Goal: Transaction & Acquisition: Book appointment/travel/reservation

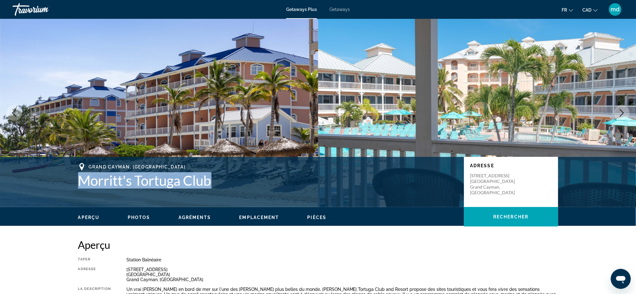
click at [31, 7] on div "Travorium" at bounding box center [44, 9] width 63 height 16
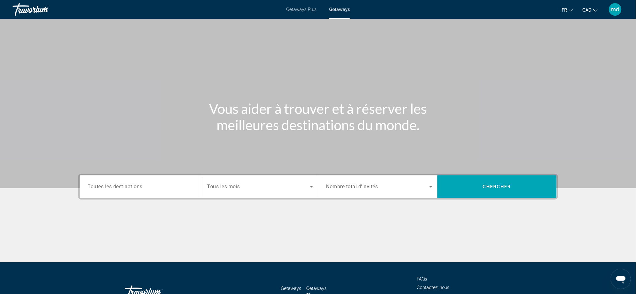
click at [133, 174] on div "Destination Toutes les destinations Start Month Tous les mois Occupancy Nombre …" at bounding box center [318, 187] width 480 height 26
click at [133, 181] on div "Search widget" at bounding box center [141, 187] width 106 height 18
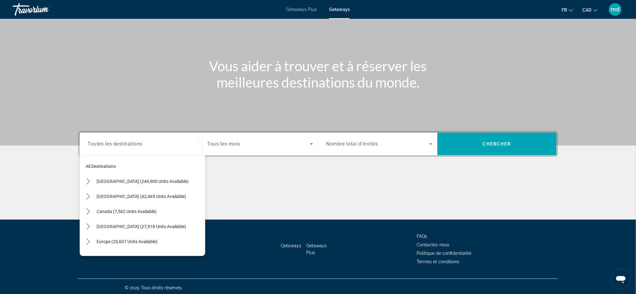
click at [142, 155] on div "Destination Toutes les destinations All destinations United States (249,900 uni…" at bounding box center [141, 144] width 116 height 23
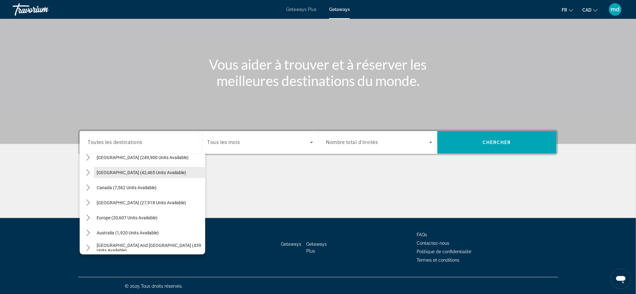
scroll to position [42, 0]
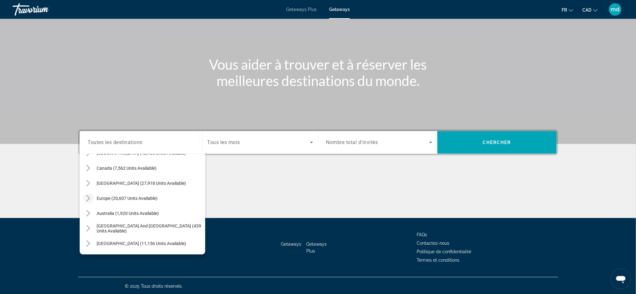
click at [88, 196] on icon "Toggle Europe (20,607 units available) submenu" at bounding box center [88, 198] width 6 height 6
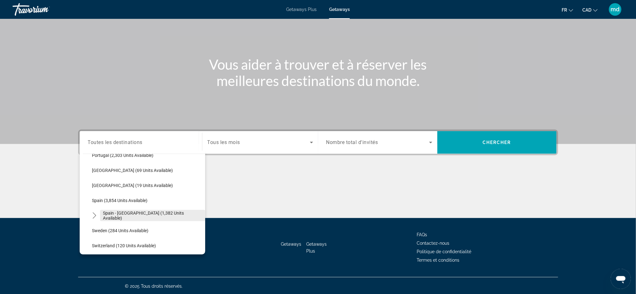
scroll to position [329, 0]
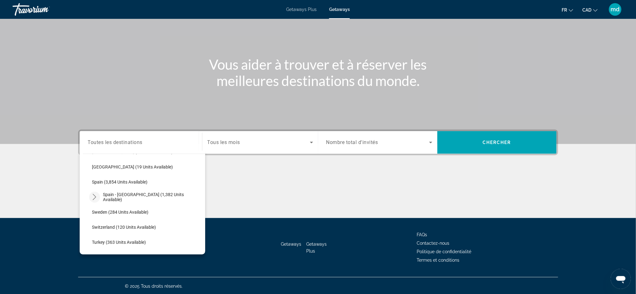
click at [92, 198] on icon "Toggle Spain - Canary Islands (1,382 units available) submenu" at bounding box center [94, 197] width 6 height 6
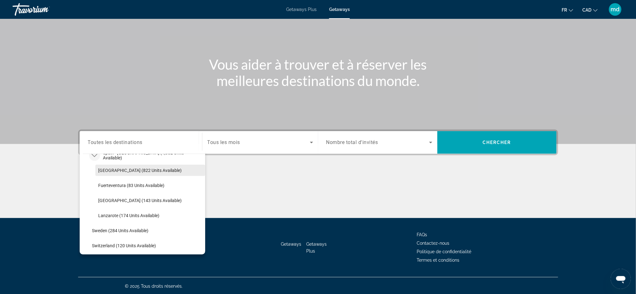
click at [134, 172] on span "Tenerife (822 units available)" at bounding box center [140, 170] width 83 height 5
type input "**********"
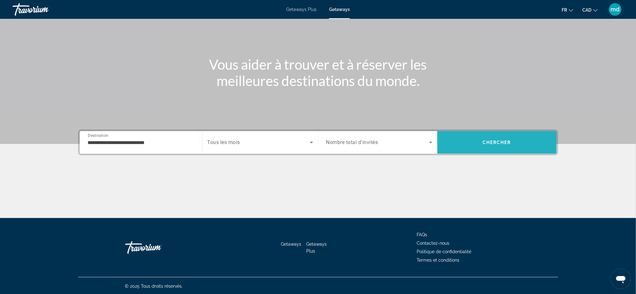
click at [507, 148] on span "Search" at bounding box center [496, 142] width 119 height 15
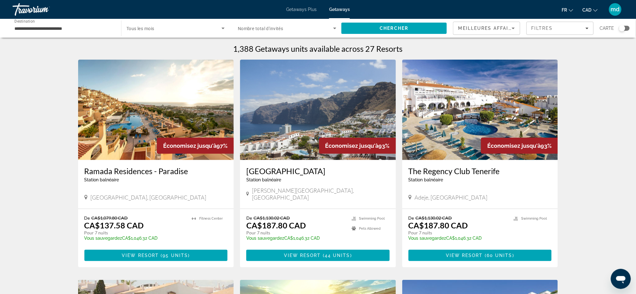
click at [157, 166] on h3 "Ramada Residences - Paradise" at bounding box center [155, 170] width 143 height 9
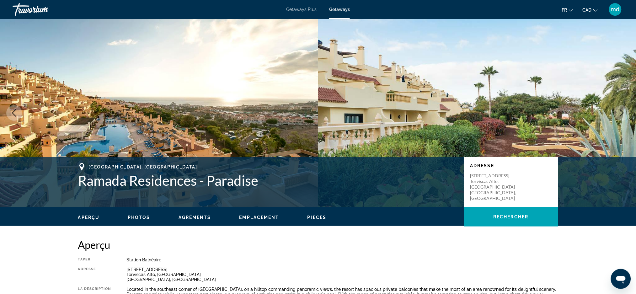
click at [624, 110] on icon "Next image" at bounding box center [622, 113] width 8 height 8
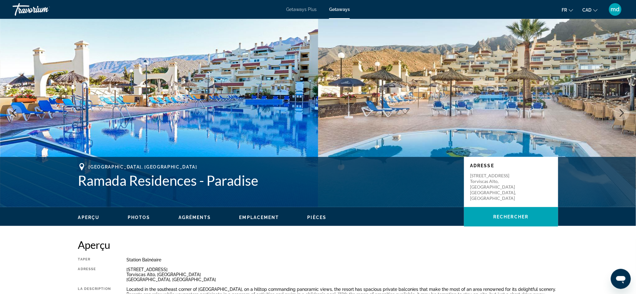
click at [624, 110] on icon "Next image" at bounding box center [622, 113] width 8 height 8
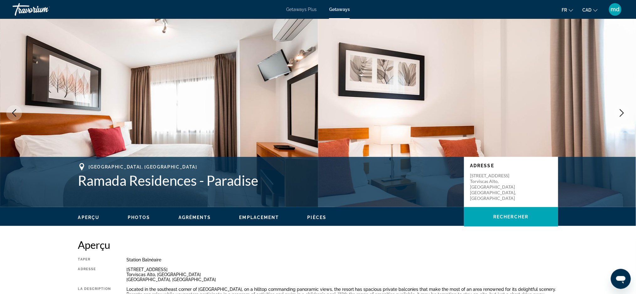
click at [624, 110] on icon "Next image" at bounding box center [622, 113] width 8 height 8
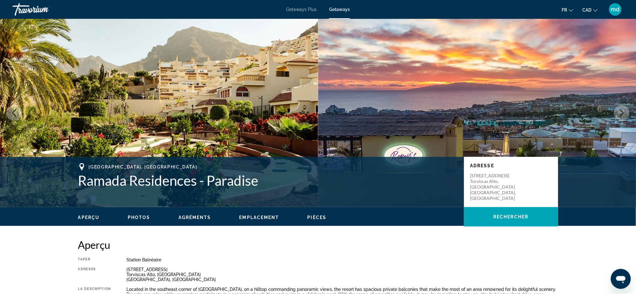
click at [624, 110] on icon "Next image" at bounding box center [622, 113] width 8 height 8
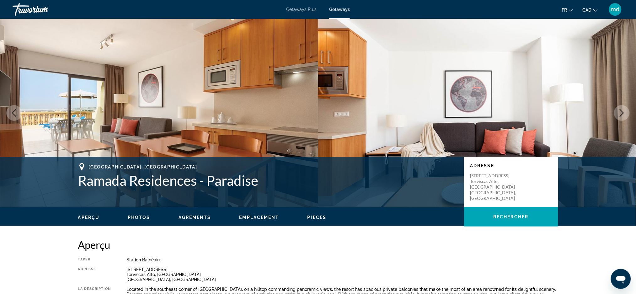
click at [624, 114] on icon "Next image" at bounding box center [622, 113] width 8 height 8
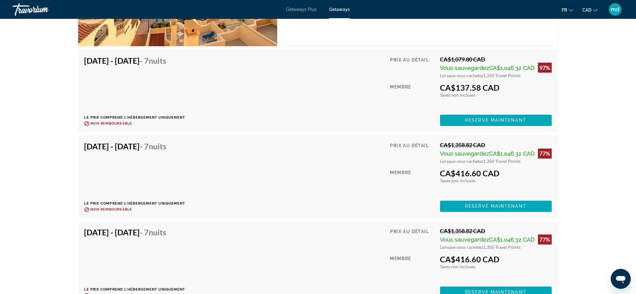
scroll to position [1130, 0]
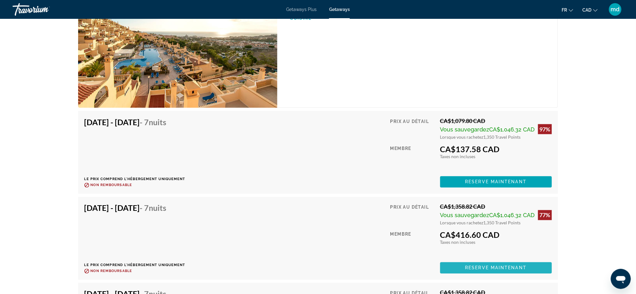
click at [493, 269] on span "Reserve maintenant" at bounding box center [496, 267] width 62 height 5
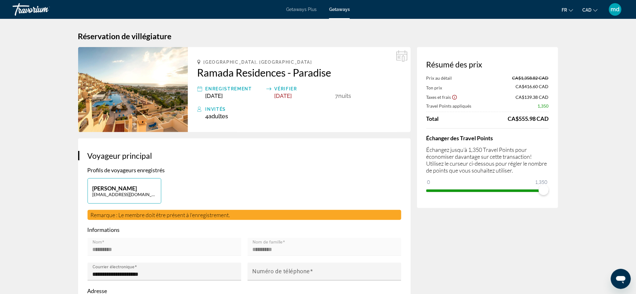
click at [225, 72] on h2 "Ramada Residences - Paradise" at bounding box center [299, 72] width 204 height 13
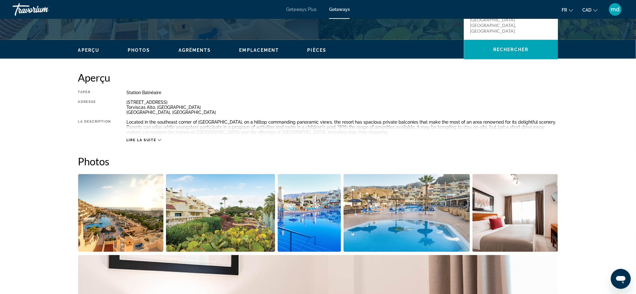
scroll to position [83, 0]
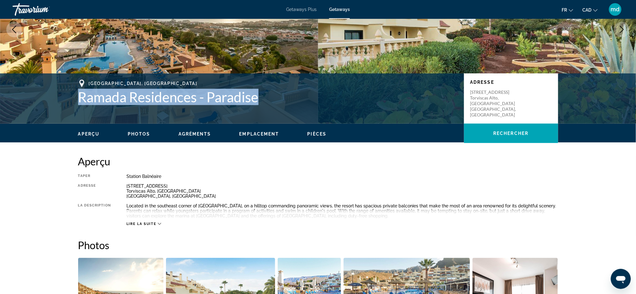
drag, startPoint x: 263, startPoint y: 97, endPoint x: 73, endPoint y: 94, distance: 189.9
click at [73, 94] on div "Playa de las Americas,Tenerife, 38660, ESP Ramada Residences - Paradise Adresse…" at bounding box center [318, 99] width 505 height 38
copy h1 "Ramada Residences - Paradise"
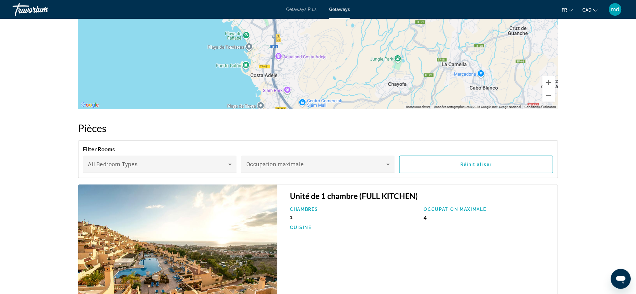
scroll to position [1130, 0]
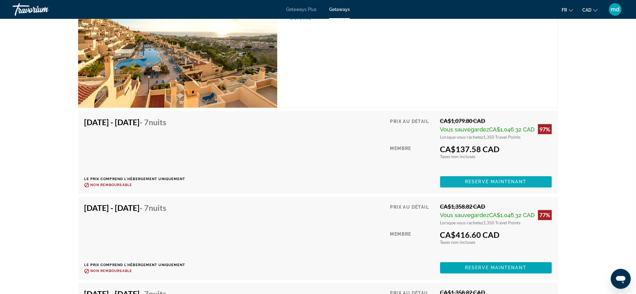
click at [507, 184] on span "Reserve maintenant" at bounding box center [496, 182] width 62 height 5
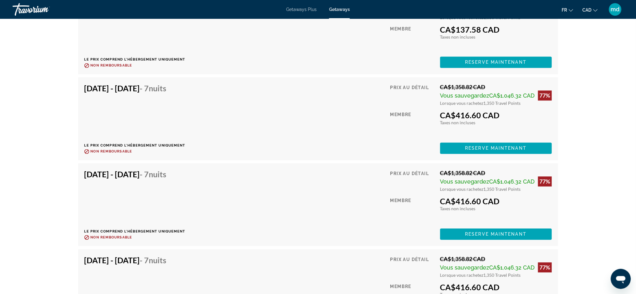
scroll to position [1213, 0]
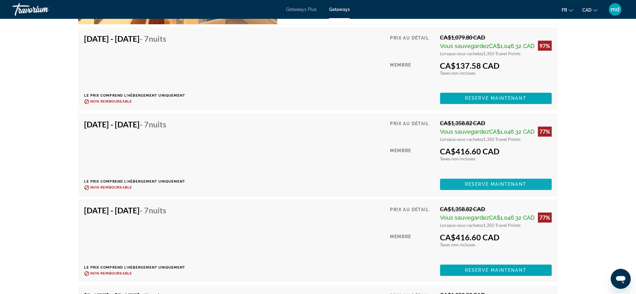
click at [488, 183] on span "Reserve maintenant" at bounding box center [496, 184] width 62 height 5
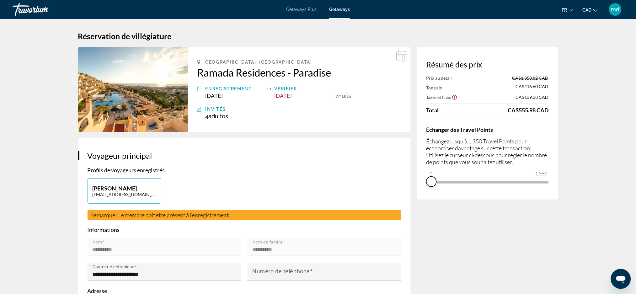
drag, startPoint x: 543, startPoint y: 189, endPoint x: 429, endPoint y: 189, distance: 113.6
click at [429, 189] on div "Résumé des prix Prix au détail CA$1,358.82 CAD Ton prix CA$416.60 CAD Taxes et …" at bounding box center [487, 123] width 141 height 153
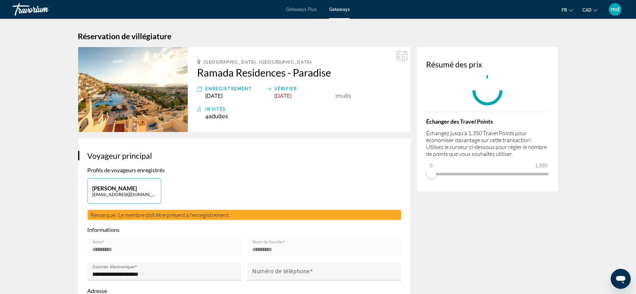
click at [429, 189] on div "Résumé des prix Échanger des Travel Points Échangez jusqu'à 1,350 Travel Points…" at bounding box center [487, 119] width 141 height 144
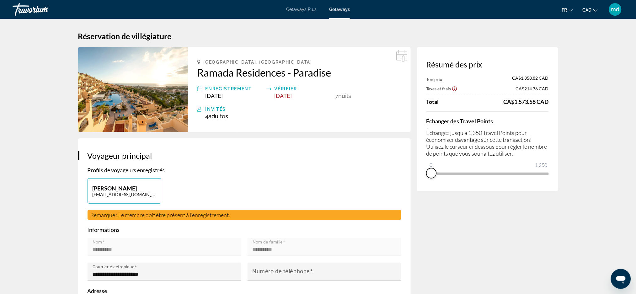
drag, startPoint x: 433, startPoint y: 175, endPoint x: 422, endPoint y: 175, distance: 10.4
click at [422, 175] on div "Résumé des prix Ton prix CA$1,358.82 CAD Taxes et frais CA$214.76 CAD Total CA$…" at bounding box center [487, 119] width 141 height 144
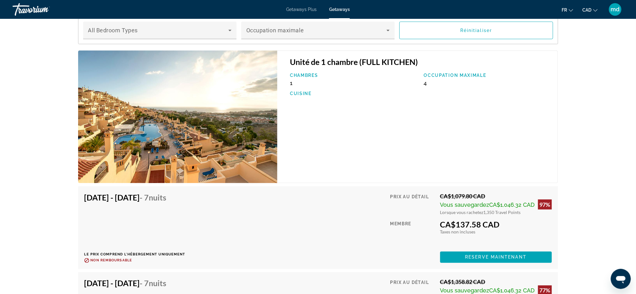
scroll to position [1171, 0]
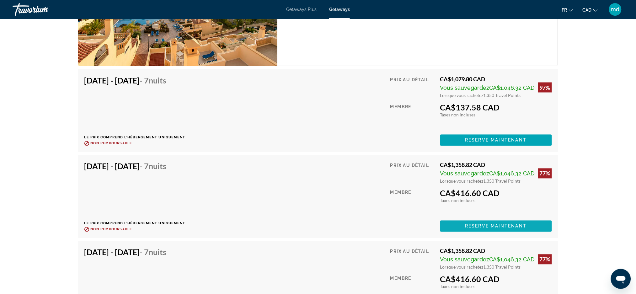
click at [501, 223] on span "Main content" at bounding box center [496, 226] width 112 height 15
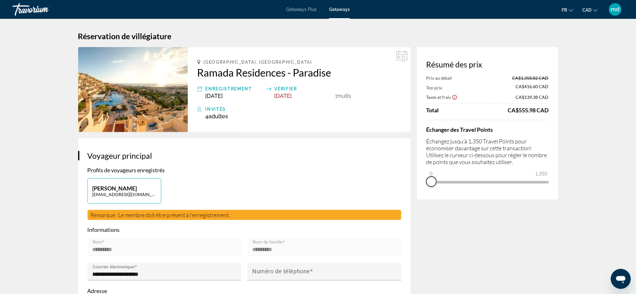
drag, startPoint x: 545, startPoint y: 190, endPoint x: 424, endPoint y: 190, distance: 120.8
click at [424, 190] on div "Résumé des prix Prix au détail CA$1,358.82 CAD Ton prix CA$416.60 CAD Taxes et …" at bounding box center [487, 123] width 141 height 153
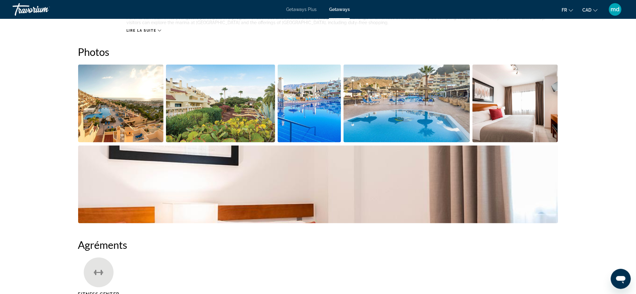
scroll to position [335, 0]
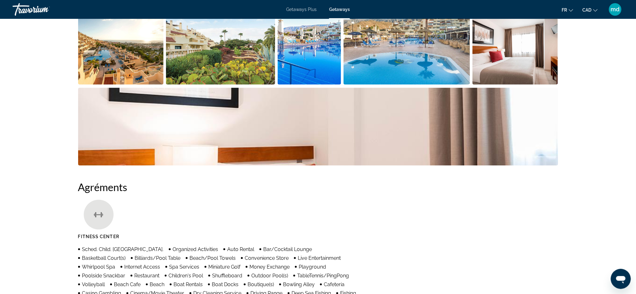
click at [128, 53] on img "Open full-screen image slider" at bounding box center [121, 46] width 86 height 78
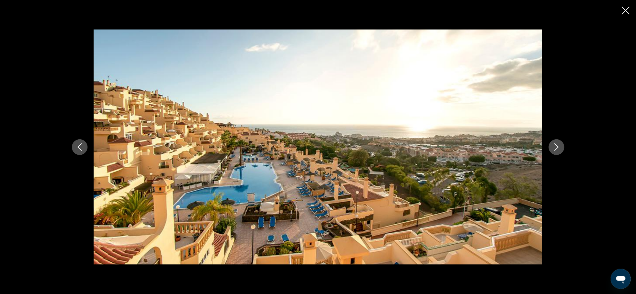
click at [563, 149] on button "Next image" at bounding box center [557, 147] width 16 height 16
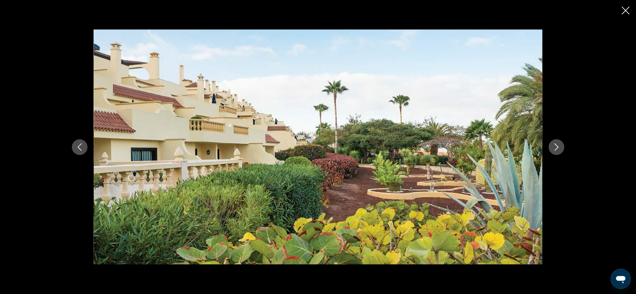
click at [562, 149] on button "Next image" at bounding box center [557, 147] width 16 height 16
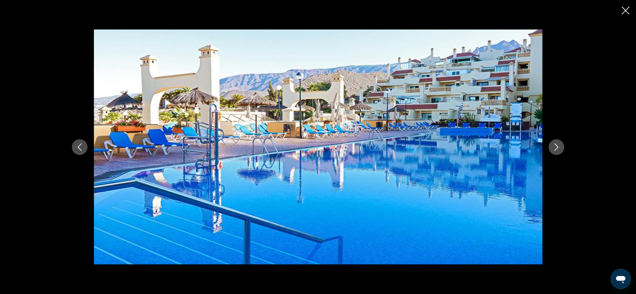
click at [562, 149] on button "Next image" at bounding box center [557, 147] width 16 height 16
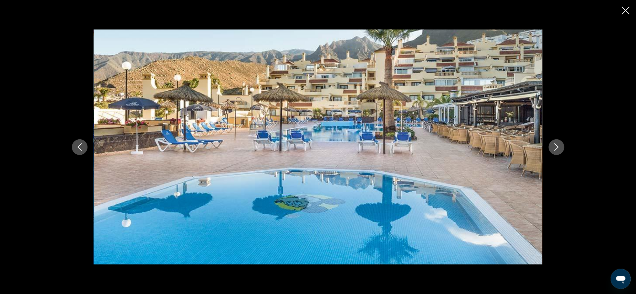
click at [562, 149] on button "Next image" at bounding box center [557, 147] width 16 height 16
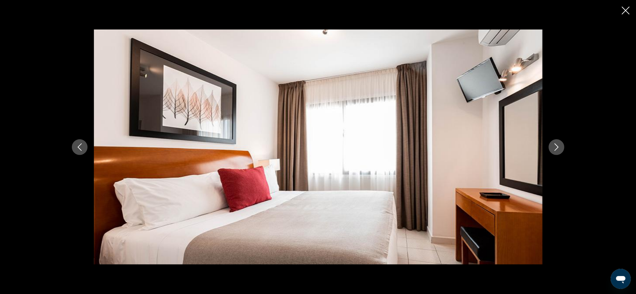
click at [562, 149] on button "Next image" at bounding box center [557, 147] width 16 height 16
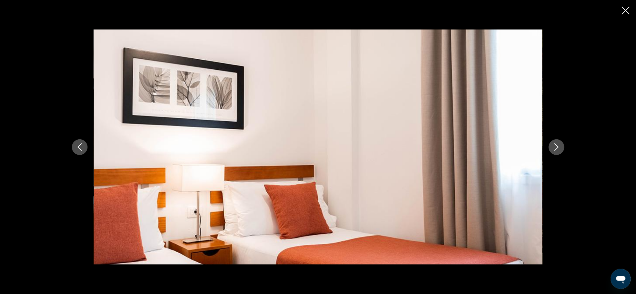
click at [562, 149] on button "Next image" at bounding box center [557, 147] width 16 height 16
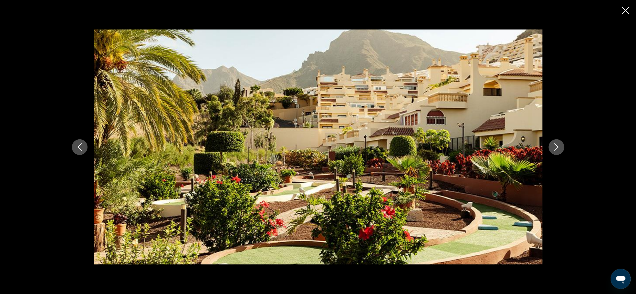
click at [562, 149] on button "Next image" at bounding box center [557, 147] width 16 height 16
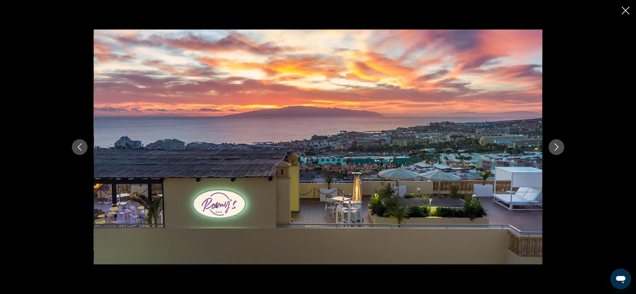
click at [562, 149] on button "Next image" at bounding box center [557, 147] width 16 height 16
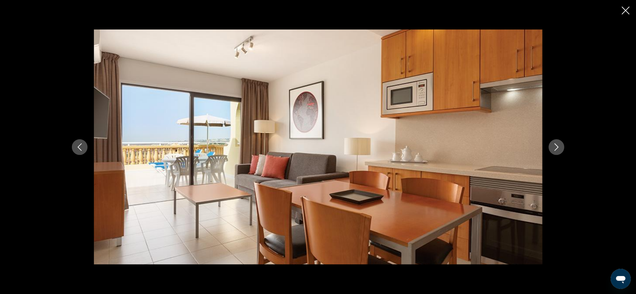
click at [562, 149] on button "Next image" at bounding box center [557, 147] width 16 height 16
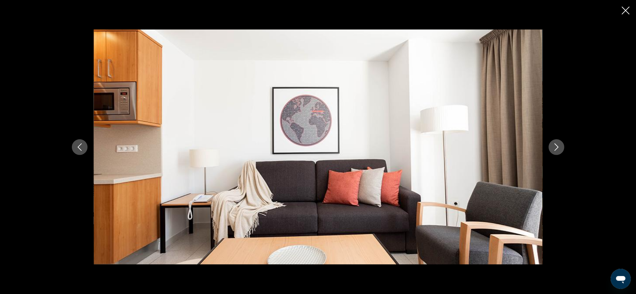
click at [562, 149] on button "Next image" at bounding box center [557, 147] width 16 height 16
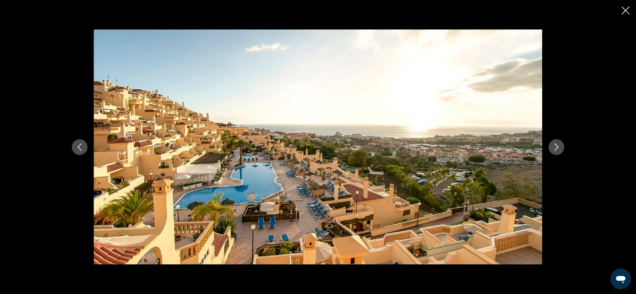
click at [557, 147] on icon "Next image" at bounding box center [557, 147] width 8 height 8
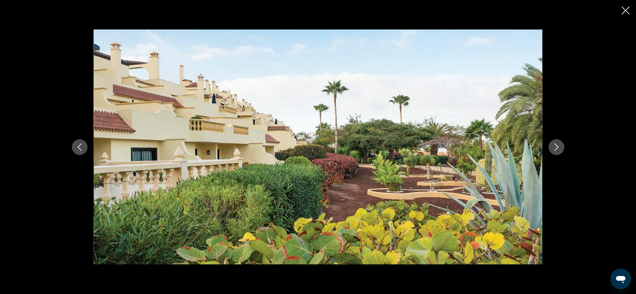
click at [557, 147] on icon "Next image" at bounding box center [557, 147] width 8 height 8
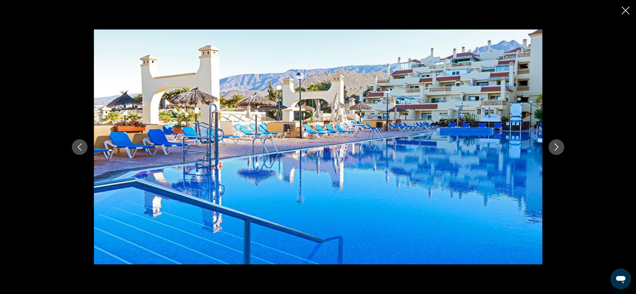
click at [557, 147] on icon "Next image" at bounding box center [557, 147] width 8 height 8
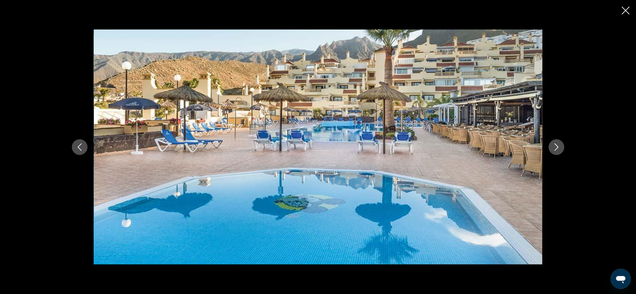
click at [560, 145] on icon "Next image" at bounding box center [557, 147] width 8 height 8
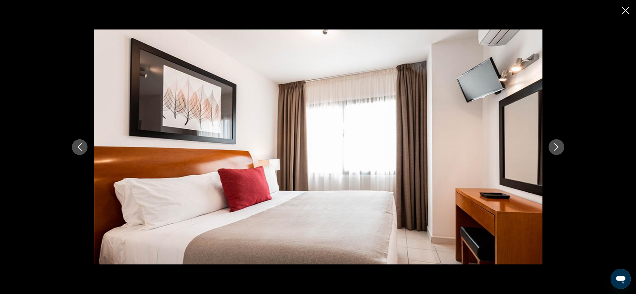
click at [560, 145] on icon "Next image" at bounding box center [557, 147] width 8 height 8
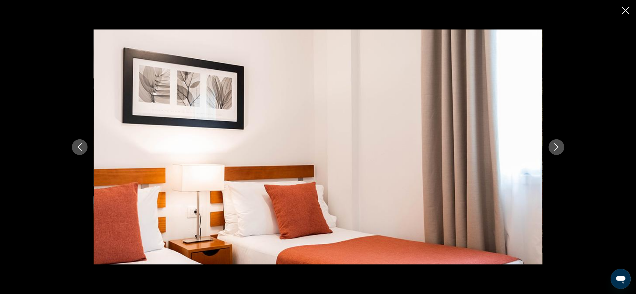
click at [560, 145] on icon "Next image" at bounding box center [557, 147] width 8 height 8
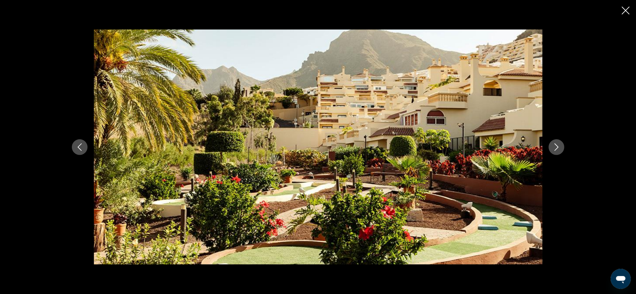
click at [558, 145] on icon "Next image" at bounding box center [557, 147] width 8 height 8
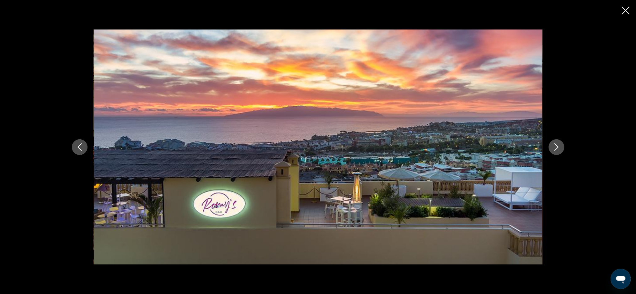
click at [558, 145] on icon "Next image" at bounding box center [557, 147] width 8 height 8
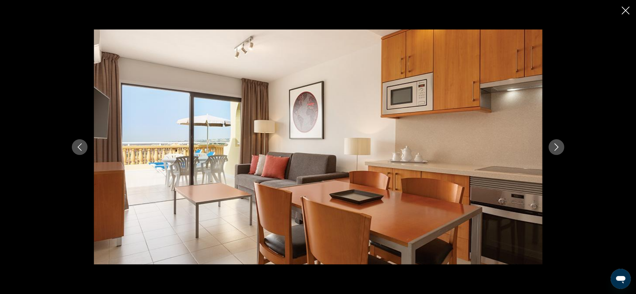
click at [558, 145] on icon "Next image" at bounding box center [557, 147] width 8 height 8
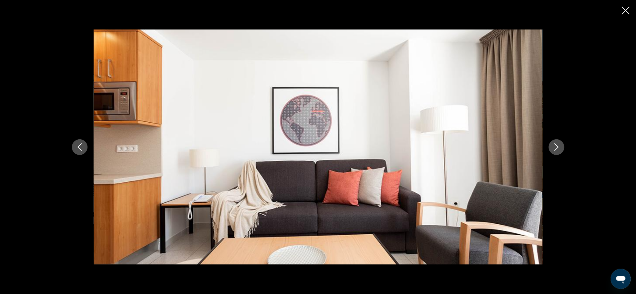
click at [77, 148] on icon "Previous image" at bounding box center [80, 147] width 8 height 8
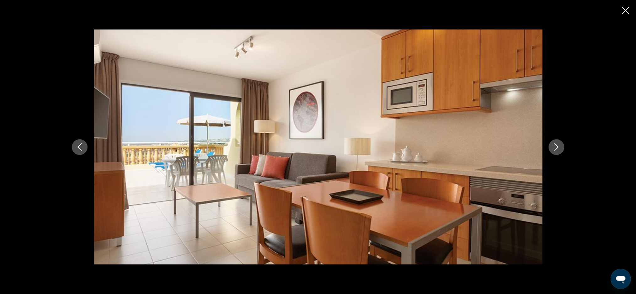
click at [555, 143] on icon "Next image" at bounding box center [557, 147] width 8 height 8
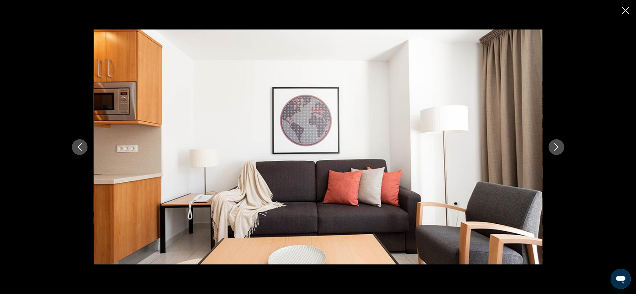
click at [555, 143] on icon "Next image" at bounding box center [557, 147] width 8 height 8
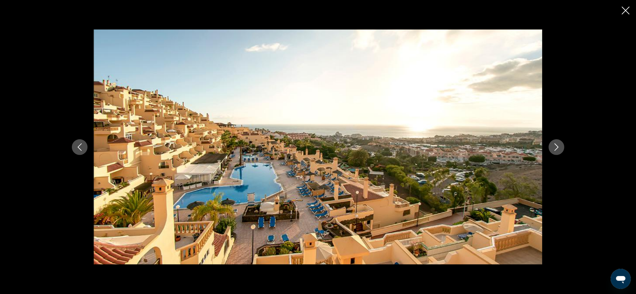
click at [555, 143] on icon "Next image" at bounding box center [557, 147] width 8 height 8
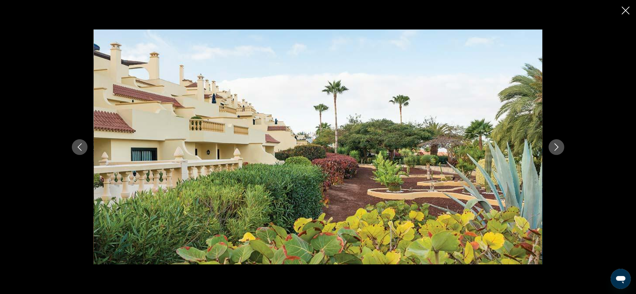
click at [555, 143] on icon "Next image" at bounding box center [557, 147] width 8 height 8
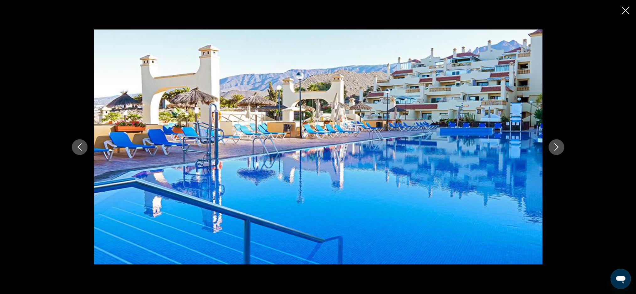
click at [555, 143] on icon "Next image" at bounding box center [557, 147] width 8 height 8
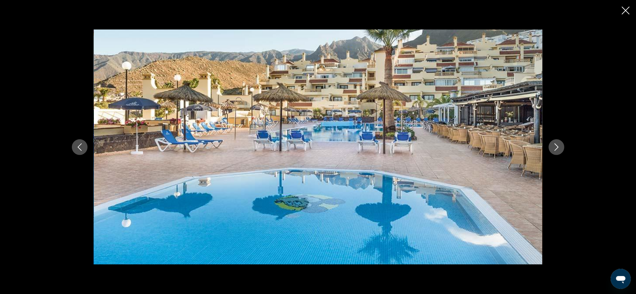
click at [625, 11] on icon "Close slideshow" at bounding box center [626, 11] width 8 height 8
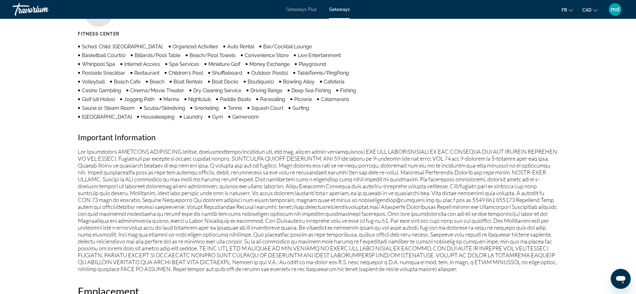
scroll to position [586, 0]
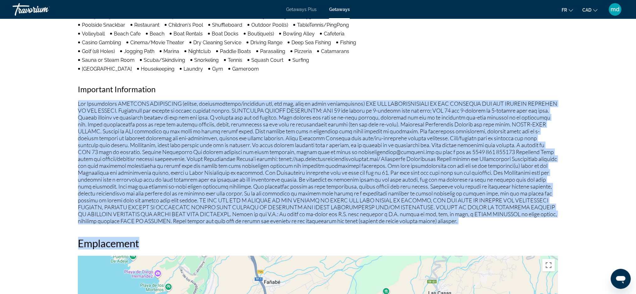
drag, startPoint x: 77, startPoint y: 102, endPoint x: 545, endPoint y: 230, distance: 485.3
copy div "Fee Advisements REQUIRED SURCHARGES (energy, accommodations/occupancy tax, bed …"
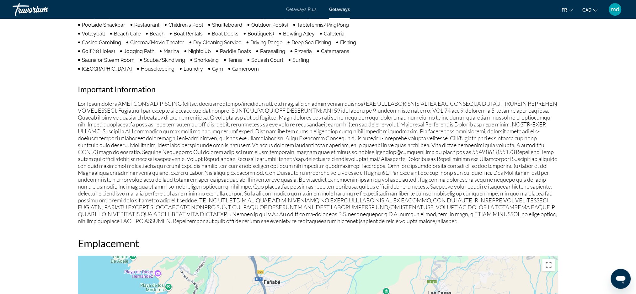
click at [339, 82] on div "Agréments Fitness Center Sched. Child. Activ. Organized Activities Auto Rental …" at bounding box center [318, 77] width 480 height 294
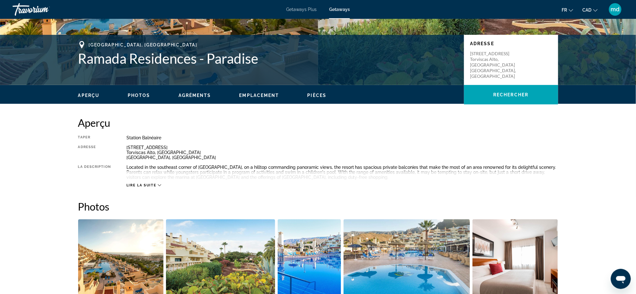
scroll to position [0, 0]
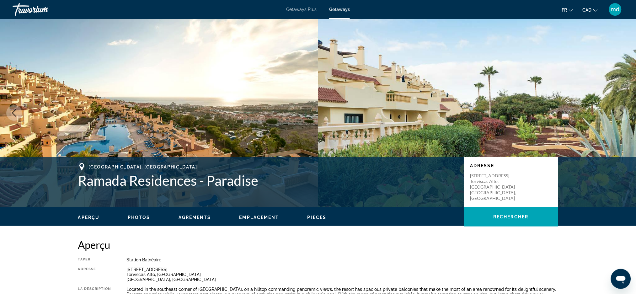
drag, startPoint x: 210, startPoint y: 168, endPoint x: 104, endPoint y: 161, distance: 106.0
click at [104, 161] on div "Playa de las Americas,Tenerife, 38660, ESP Ramada Residences - Paradise Adresse…" at bounding box center [318, 182] width 636 height 50
click at [193, 167] on span "Playa de las Americas,Tenerife, 38660, ESP" at bounding box center [143, 166] width 109 height 5
drag, startPoint x: 176, startPoint y: 165, endPoint x: 88, endPoint y: 164, distance: 88.2
click at [88, 164] on div "Playa de las Americas,Tenerife, 38660, ESP" at bounding box center [268, 167] width 380 height 8
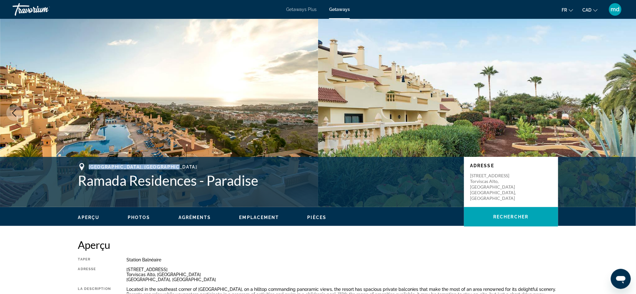
copy span "Playa de las Americas,Tenerife"
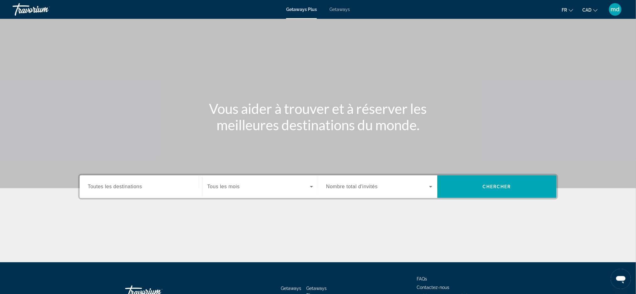
click at [150, 180] on div "Search widget" at bounding box center [141, 187] width 106 height 18
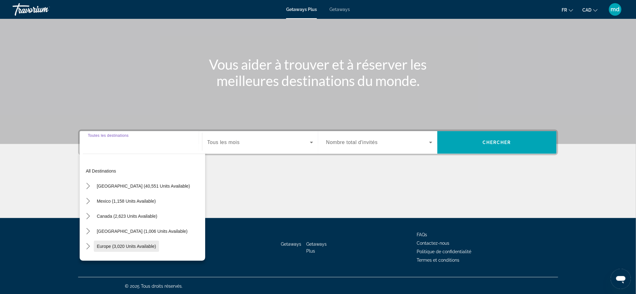
scroll to position [42, 0]
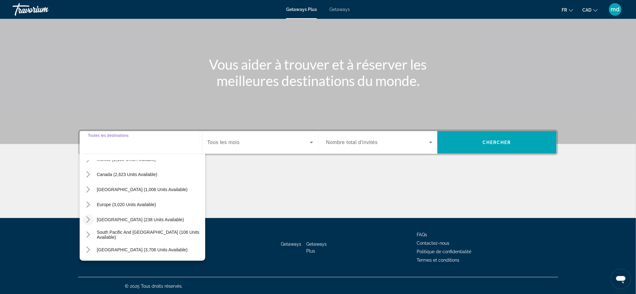
click at [88, 224] on mat-icon "Toggle Australia (238 units available) submenu" at bounding box center [88, 219] width 11 height 11
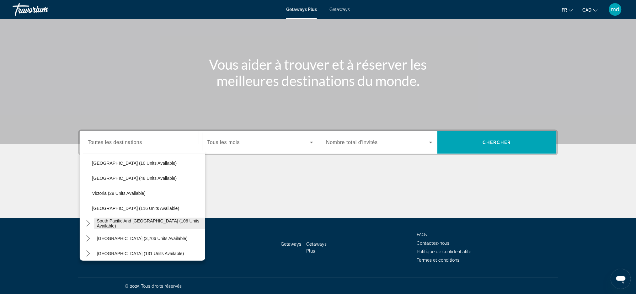
scroll to position [177, 0]
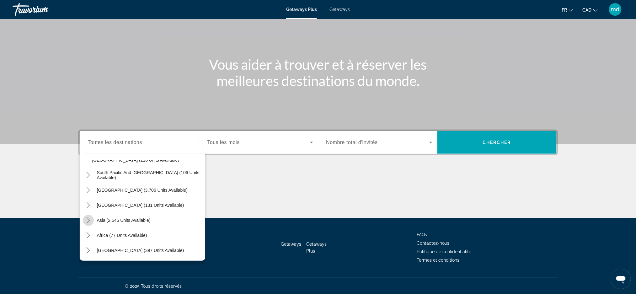
click at [91, 218] on icon "Toggle Asia (2,546 units available) submenu" at bounding box center [88, 220] width 6 height 6
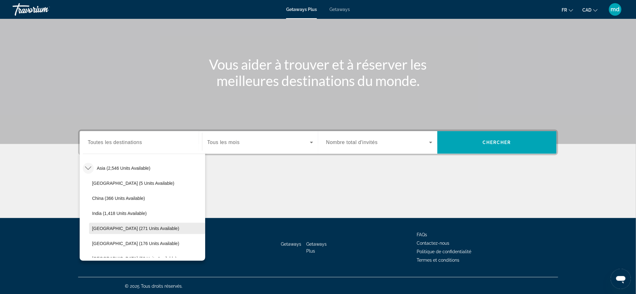
scroll to position [271, 0]
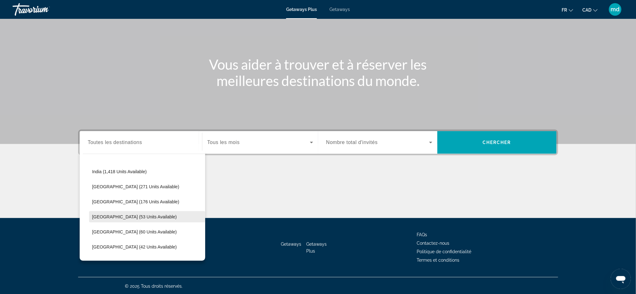
click at [124, 212] on span "Select destination: Maldives (53 units available)" at bounding box center [147, 216] width 116 height 15
type input "**********"
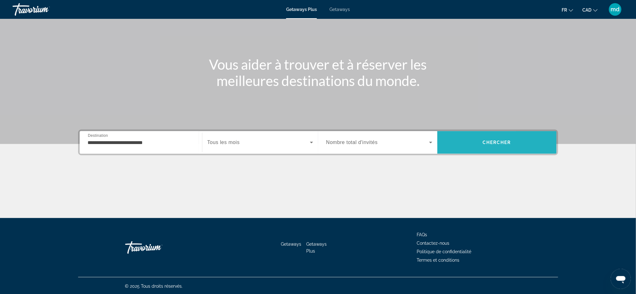
click at [521, 143] on span "Search" at bounding box center [496, 142] width 119 height 15
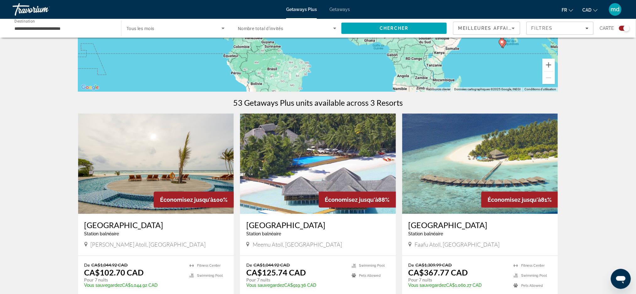
scroll to position [209, 0]
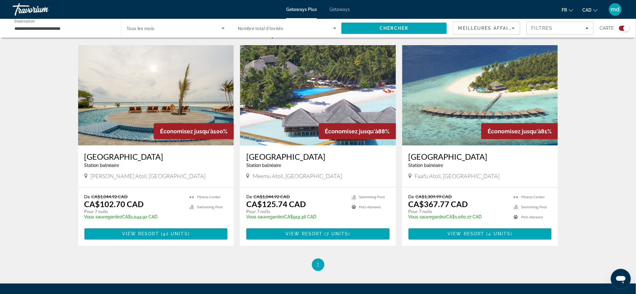
click at [519, 100] on img "Main content" at bounding box center [480, 95] width 156 height 100
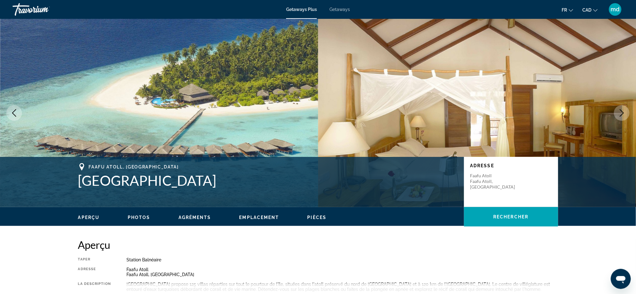
click at [621, 114] on icon "Next image" at bounding box center [622, 113] width 8 height 8
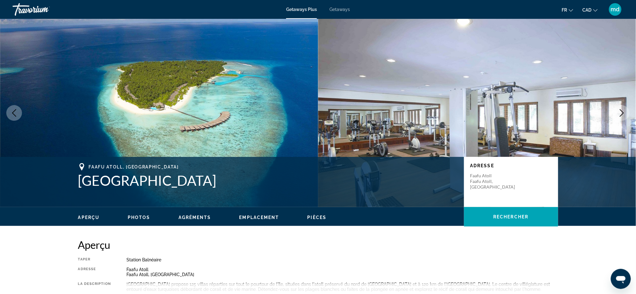
click at [621, 114] on icon "Next image" at bounding box center [622, 113] width 8 height 8
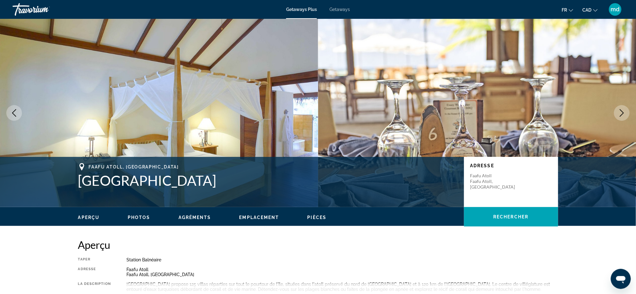
click at [621, 114] on icon "Next image" at bounding box center [622, 113] width 8 height 8
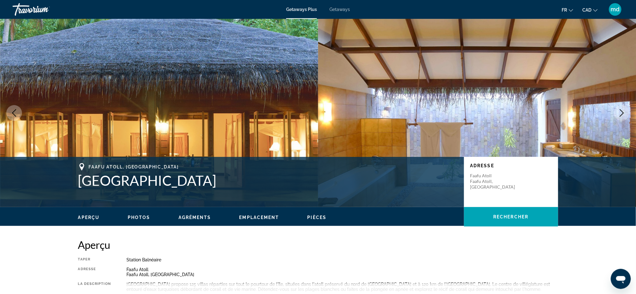
click at [621, 114] on icon "Next image" at bounding box center [622, 113] width 8 height 8
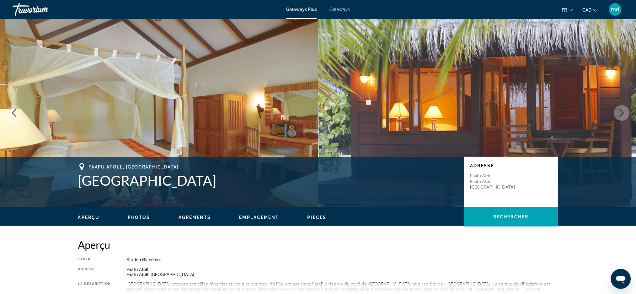
click at [621, 114] on icon "Next image" at bounding box center [622, 113] width 8 height 8
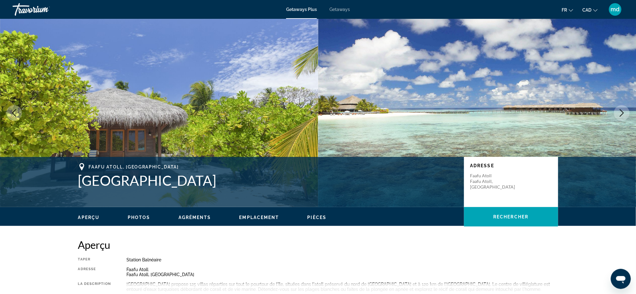
click at [621, 114] on icon "Next image" at bounding box center [622, 113] width 8 height 8
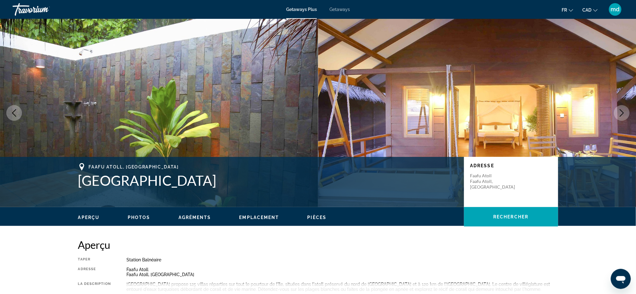
click at [621, 114] on icon "Next image" at bounding box center [622, 113] width 8 height 8
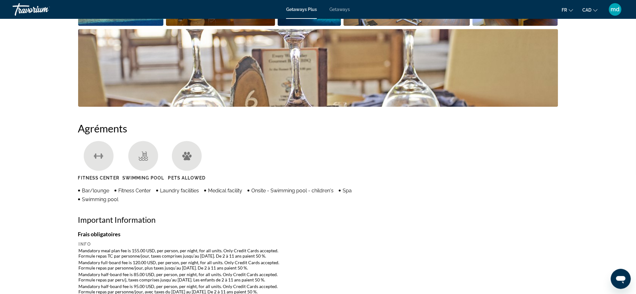
scroll to position [502, 0]
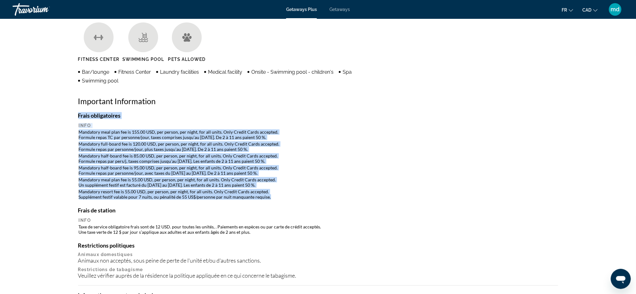
drag, startPoint x: 270, startPoint y: 195, endPoint x: 62, endPoint y: 151, distance: 212.4
click at [62, 151] on div "prev next [GEOGRAPHIC_DATA], [GEOGRAPHIC_DATA] [GEOGRAPHIC_DATA] Adresse [GEOGR…" at bounding box center [318, 267] width 636 height 1500
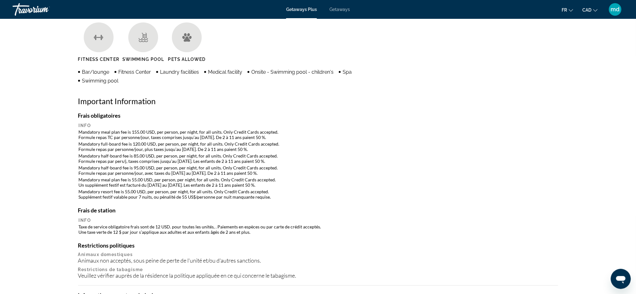
click at [304, 257] on div "Animaux non acceptés, sous peine de perte de l'unité et/ou d'autres sanctions." at bounding box center [318, 260] width 480 height 7
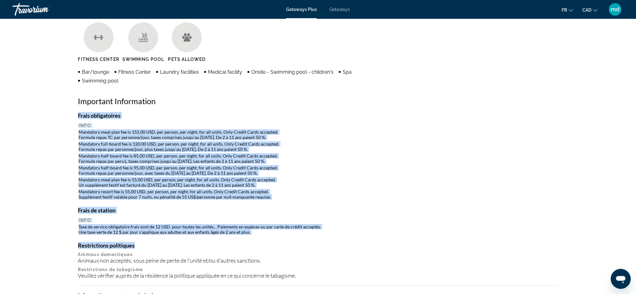
drag, startPoint x: 275, startPoint y: 236, endPoint x: 56, endPoint y: 142, distance: 238.2
click at [56, 142] on div "prev next [GEOGRAPHIC_DATA], [GEOGRAPHIC_DATA] [GEOGRAPHIC_DATA] Adresse [GEOGR…" at bounding box center [318, 267] width 636 height 1500
copy div "Lorem ipsumdolorsi Amet Consectet adip elit sed do 381.46 EIU, tem incidi, utl …"
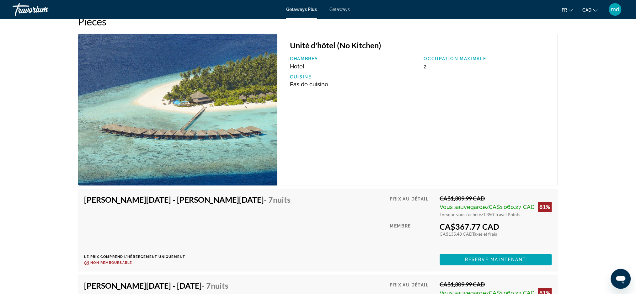
scroll to position [1255, 0]
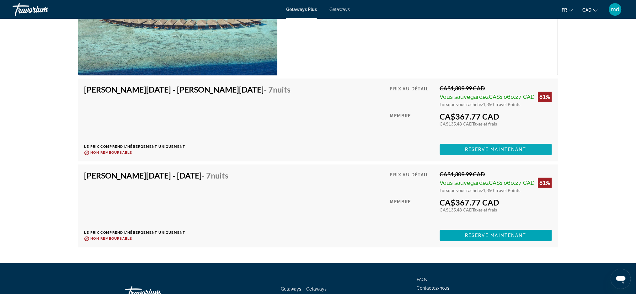
click at [466, 147] on span "Reserve maintenant" at bounding box center [496, 149] width 62 height 5
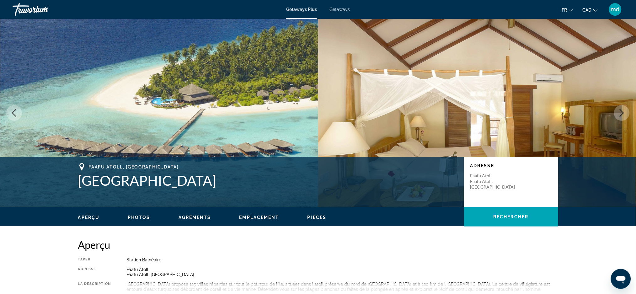
drag, startPoint x: 224, startPoint y: 183, endPoint x: 77, endPoint y: 180, distance: 147.8
click at [77, 180] on div "Faafu Atoll, [GEOGRAPHIC_DATA] [GEOGRAPHIC_DATA] Adresse [GEOGRAPHIC_DATA], [GE…" at bounding box center [318, 182] width 505 height 38
copy h1 "[GEOGRAPHIC_DATA]"
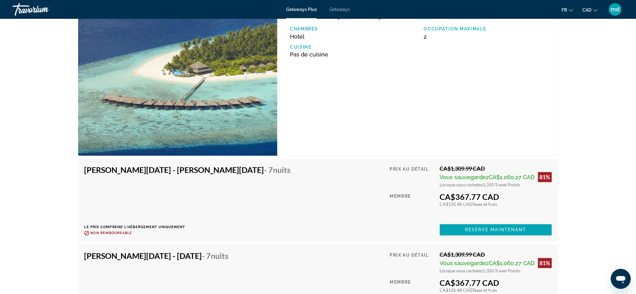
scroll to position [1255, 0]
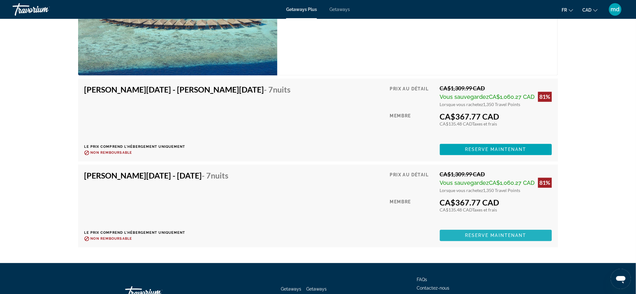
click at [509, 233] on span "Reserve maintenant" at bounding box center [496, 235] width 62 height 5
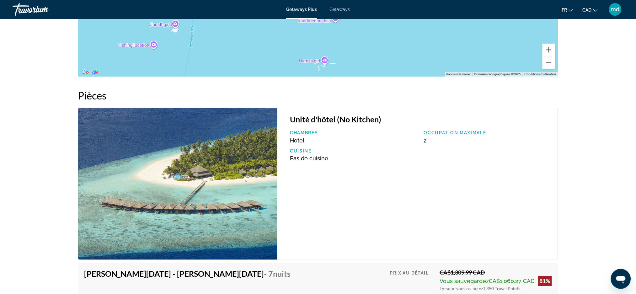
scroll to position [1072, 0]
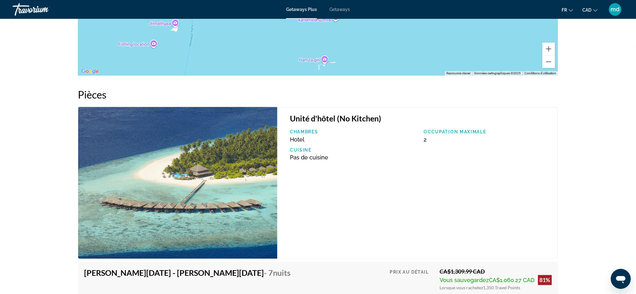
click at [346, 114] on h3 "Unité d'hôtel (No Kitchen)" at bounding box center [420, 118] width 261 height 9
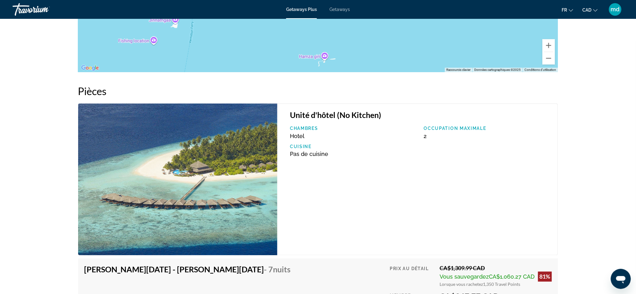
scroll to position [1075, 0]
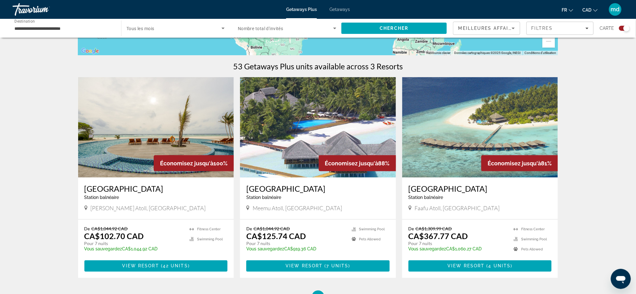
scroll to position [209, 0]
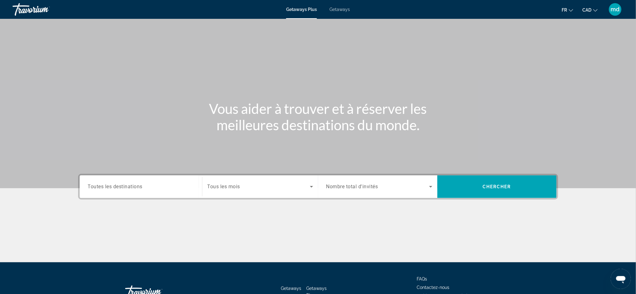
click at [128, 192] on div "Search widget" at bounding box center [141, 187] width 106 height 18
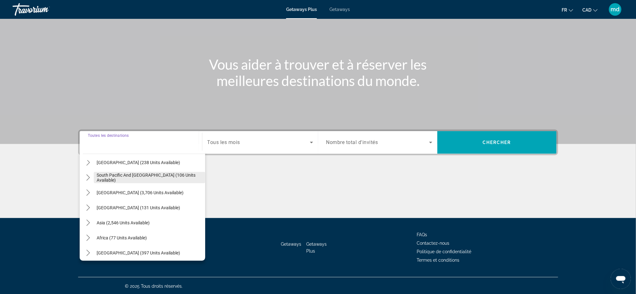
scroll to position [101, 0]
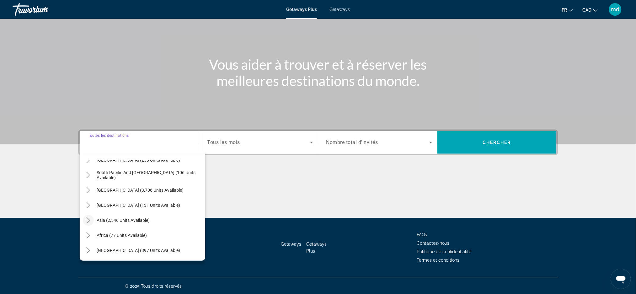
click at [88, 217] on icon "Toggle Asia (2,546 units available) submenu" at bounding box center [88, 220] width 6 height 6
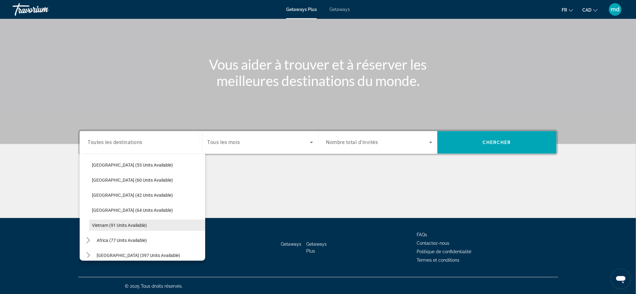
scroll to position [252, 0]
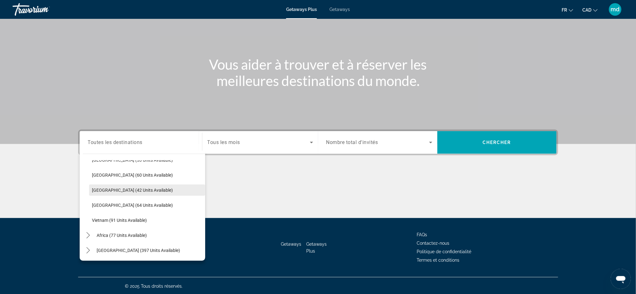
click at [123, 188] on span "[GEOGRAPHIC_DATA] (42 units available)" at bounding box center [132, 190] width 81 height 5
type input "**********"
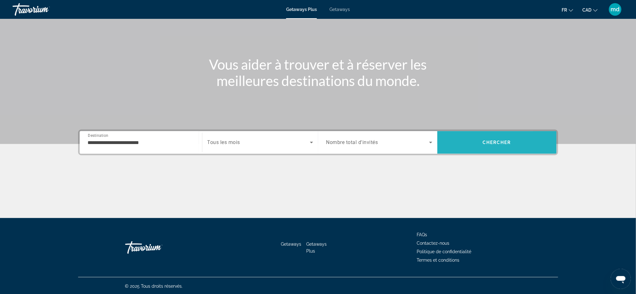
click at [466, 148] on span "Search" at bounding box center [496, 142] width 119 height 15
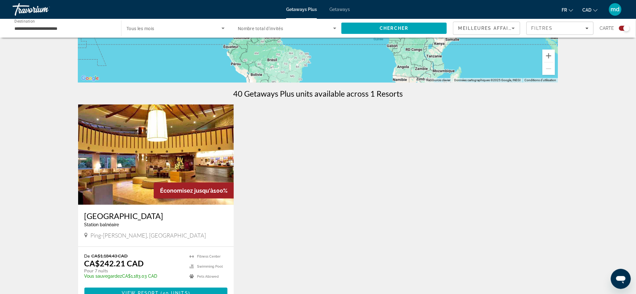
scroll to position [209, 0]
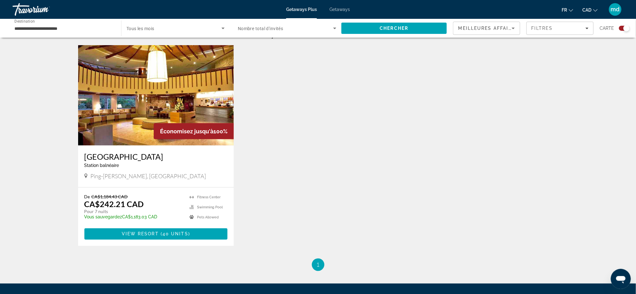
click at [144, 108] on img "Main content" at bounding box center [156, 95] width 156 height 100
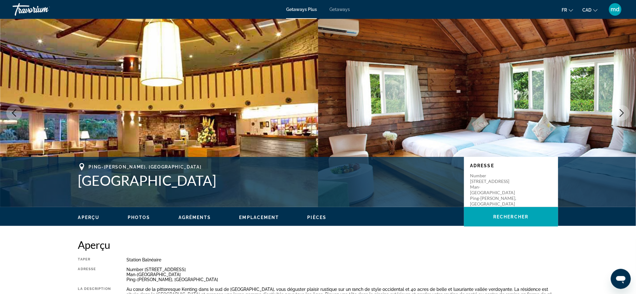
click at [624, 116] on icon "Next image" at bounding box center [622, 113] width 8 height 8
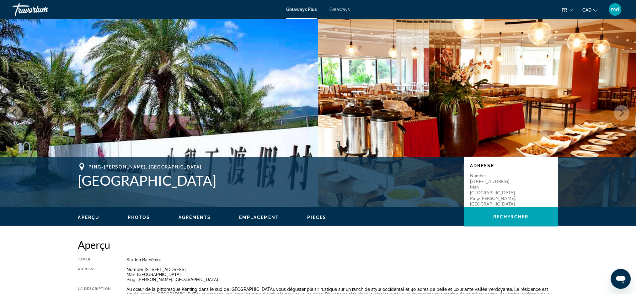
click at [623, 114] on icon "Next image" at bounding box center [622, 113] width 4 height 8
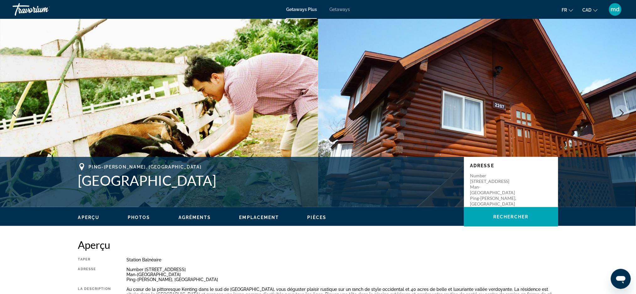
click at [623, 114] on icon "Next image" at bounding box center [622, 113] width 4 height 8
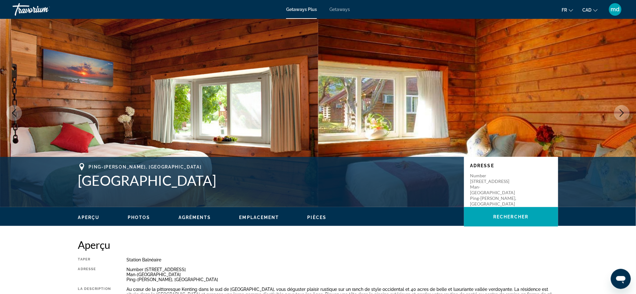
click at [622, 114] on icon "Next image" at bounding box center [622, 113] width 8 height 8
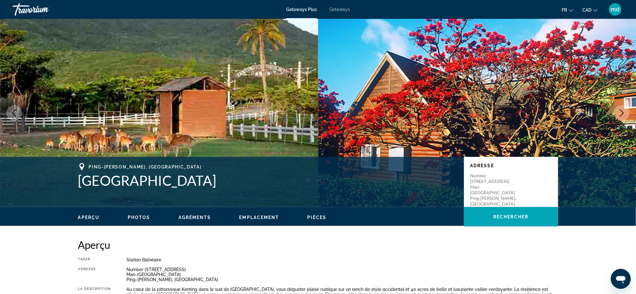
click at [622, 114] on icon "Next image" at bounding box center [622, 113] width 8 height 8
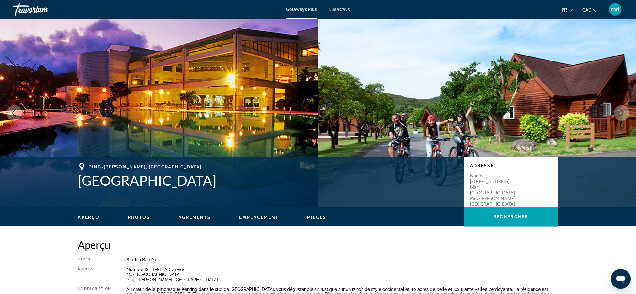
click at [622, 114] on icon "Next image" at bounding box center [622, 113] width 8 height 8
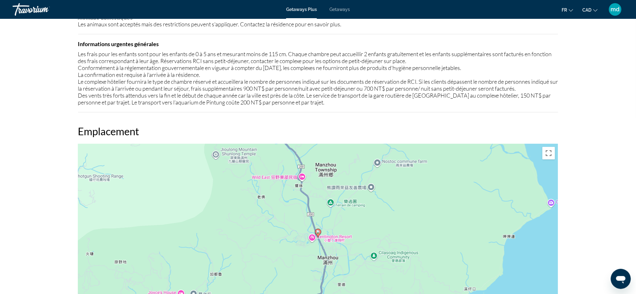
scroll to position [711, 0]
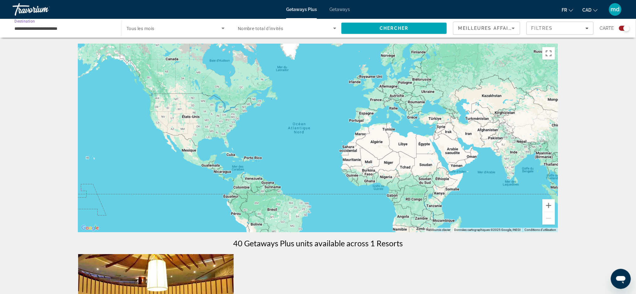
click at [74, 32] on input "**********" at bounding box center [63, 29] width 99 height 8
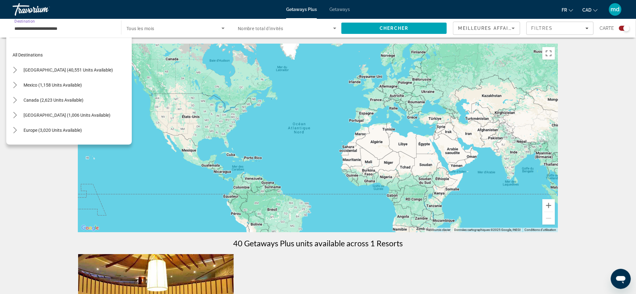
scroll to position [233, 0]
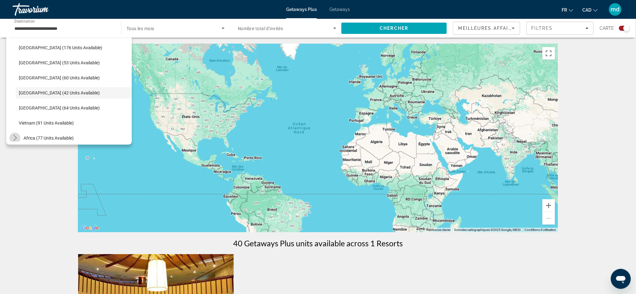
click at [17, 140] on icon "Toggle Africa (77 units available) submenu" at bounding box center [15, 138] width 6 height 6
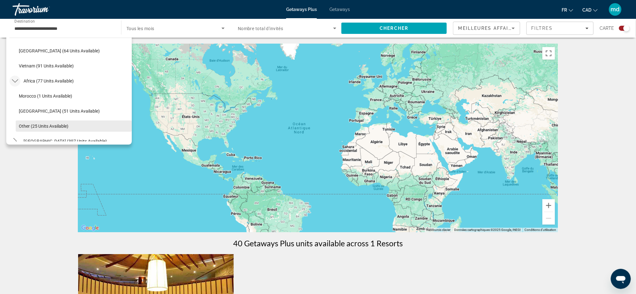
scroll to position [297, 0]
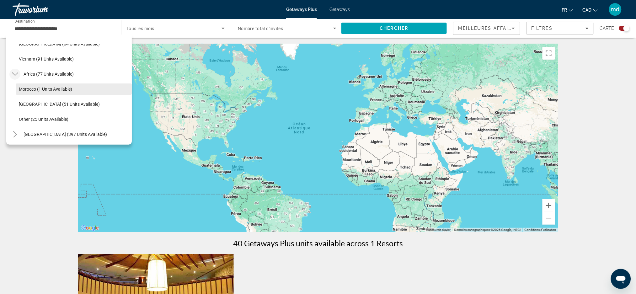
click at [43, 91] on span "Morocco (1 units available)" at bounding box center [45, 89] width 53 height 5
type input "**********"
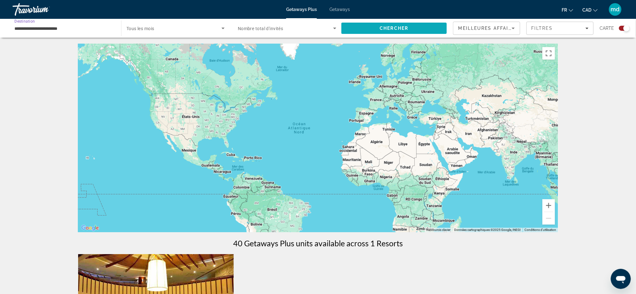
click at [359, 28] on span "Search" at bounding box center [393, 28] width 105 height 15
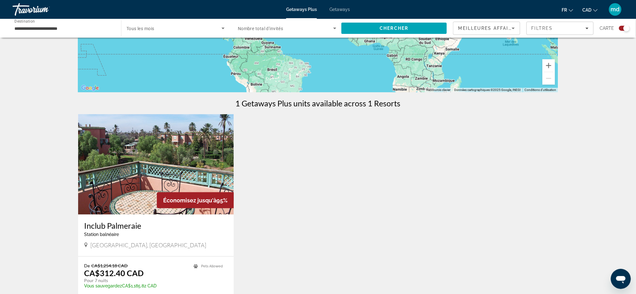
scroll to position [167, 0]
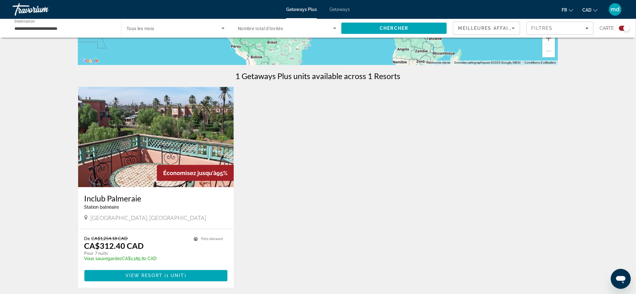
click at [177, 123] on img "Main content" at bounding box center [156, 137] width 156 height 100
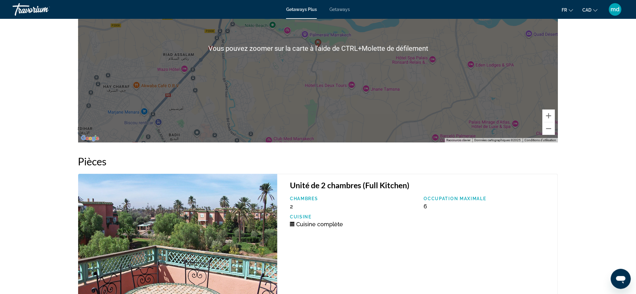
scroll to position [1004, 0]
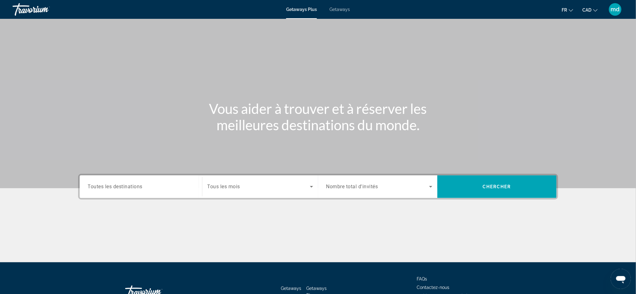
click at [154, 192] on div "Search widget" at bounding box center [141, 187] width 106 height 18
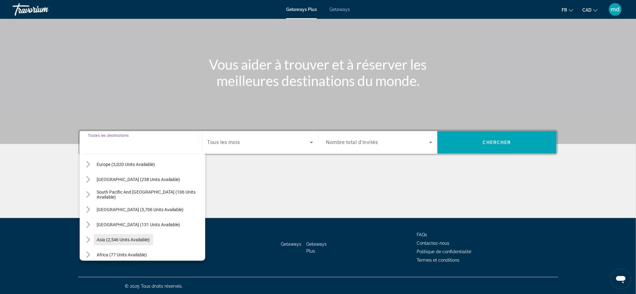
scroll to position [83, 0]
click at [90, 195] on icon "Toggle South Pacific and Oceania (106 units available) submenu" at bounding box center [88, 193] width 6 height 6
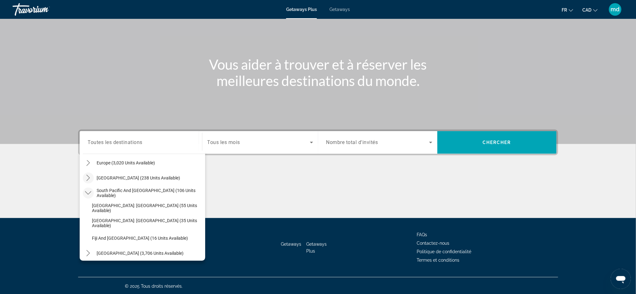
click at [91, 173] on mat-icon "Toggle Australia (238 units available) submenu" at bounding box center [88, 178] width 11 height 11
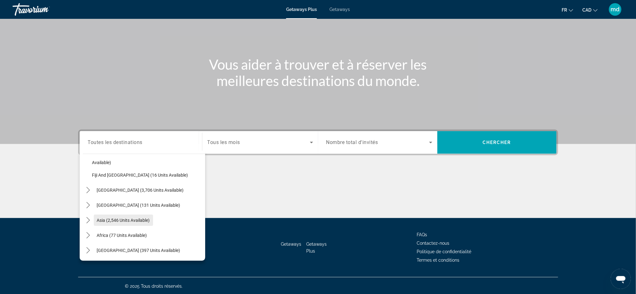
scroll to position [180, 0]
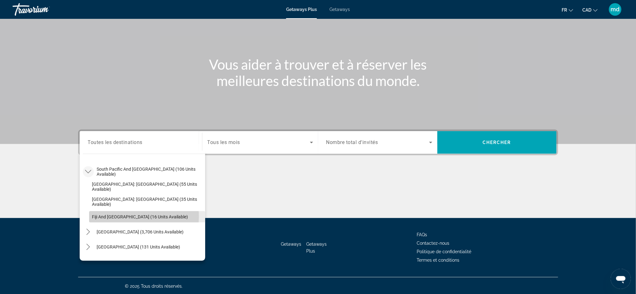
click at [138, 216] on span "Fiji and [GEOGRAPHIC_DATA] (16 units available)" at bounding box center [140, 216] width 96 height 5
type input "**********"
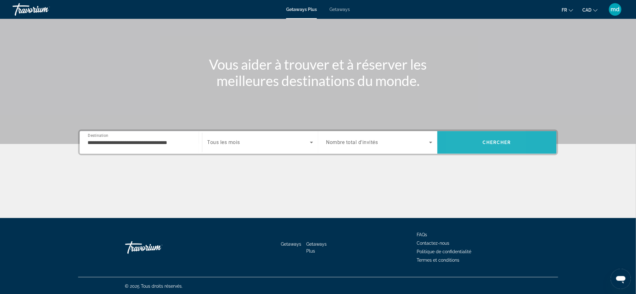
click at [462, 140] on span "Search" at bounding box center [496, 142] width 119 height 15
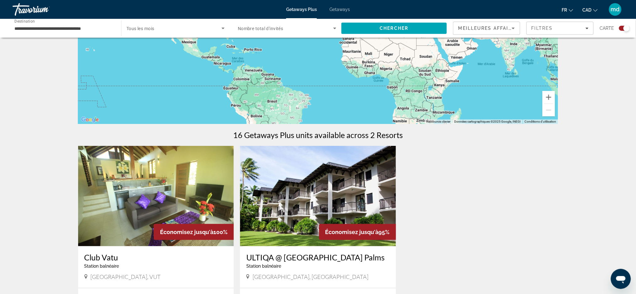
scroll to position [167, 0]
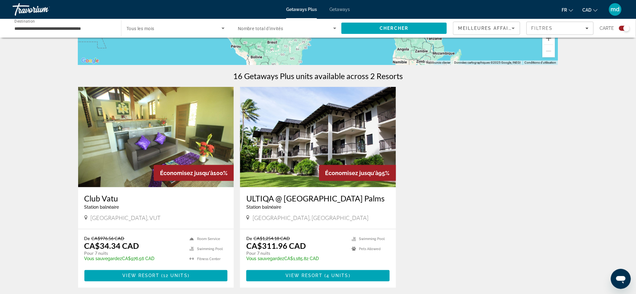
click at [324, 110] on img "Main content" at bounding box center [318, 137] width 156 height 100
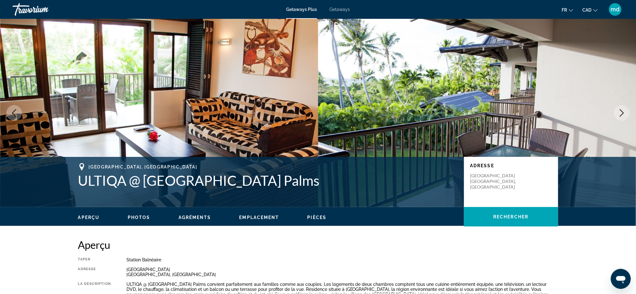
click at [616, 113] on button "Next image" at bounding box center [622, 113] width 16 height 16
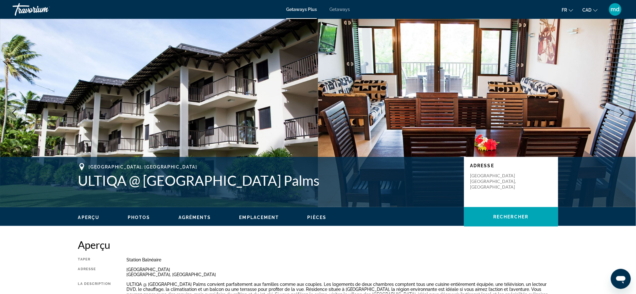
click at [619, 112] on icon "Next image" at bounding box center [622, 113] width 8 height 8
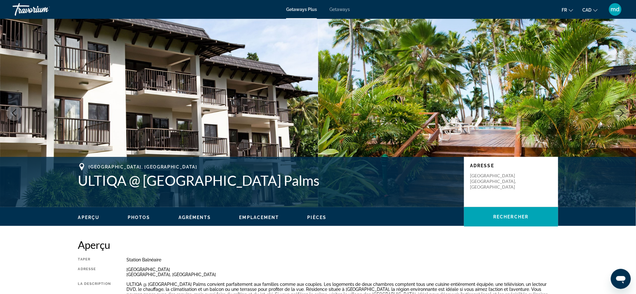
click at [619, 112] on icon "Next image" at bounding box center [622, 113] width 8 height 8
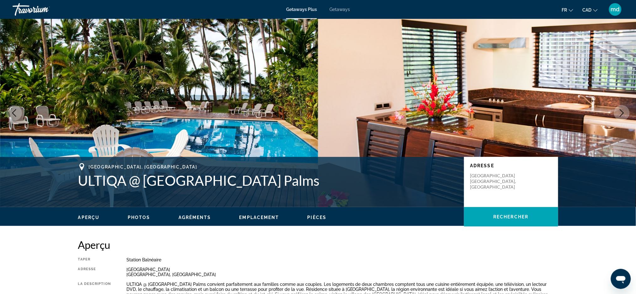
click at [619, 112] on icon "Next image" at bounding box center [622, 113] width 8 height 8
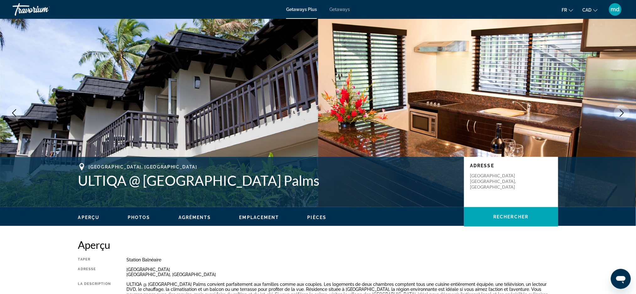
click at [619, 112] on icon "Next image" at bounding box center [622, 113] width 8 height 8
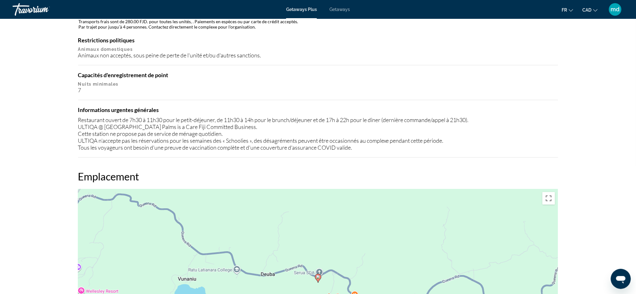
scroll to position [544, 0]
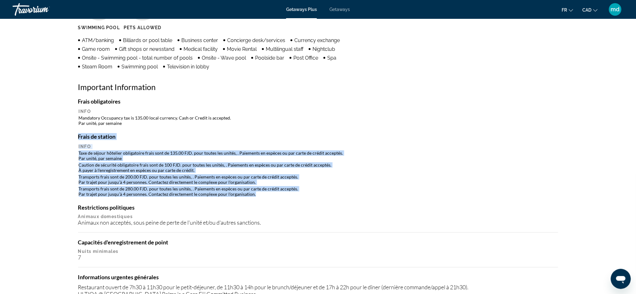
drag, startPoint x: 267, startPoint y: 188, endPoint x: 66, endPoint y: 146, distance: 205.5
copy div "Frais de station Info Taxe de séjour hôtelier obligatoire frais sont de 135.00 …"
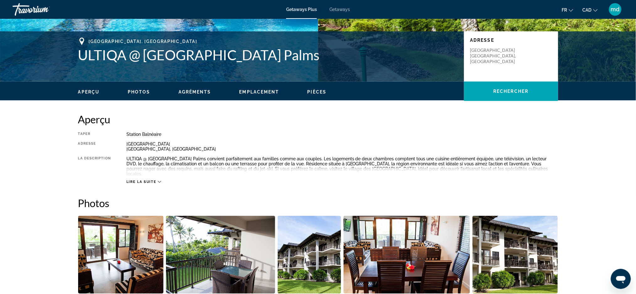
scroll to position [0, 0]
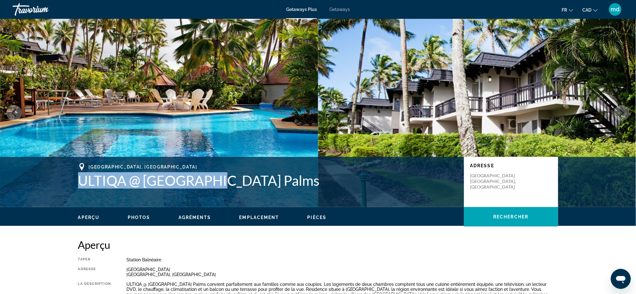
drag, startPoint x: 220, startPoint y: 186, endPoint x: 67, endPoint y: 185, distance: 152.8
click at [67, 185] on div "[GEOGRAPHIC_DATA], [GEOGRAPHIC_DATA] ULTIQA @ [GEOGRAPHIC_DATA] [GEOGRAPHIC_DAT…" at bounding box center [318, 182] width 505 height 38
copy h1 "ULTIQA @ [GEOGRAPHIC_DATA] Palms"
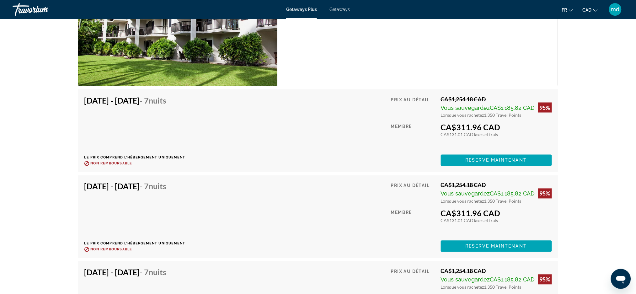
scroll to position [1297, 0]
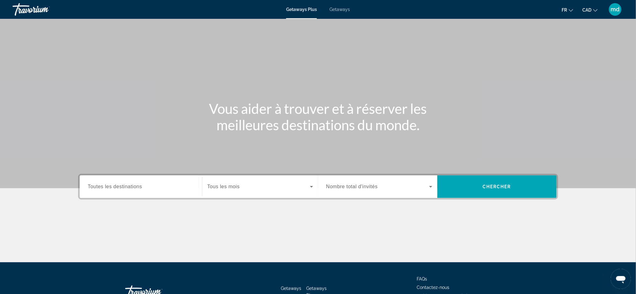
click at [131, 190] on input "Destination Toutes les destinations" at bounding box center [141, 187] width 106 height 8
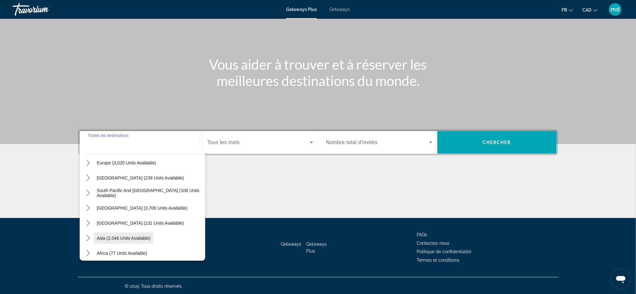
scroll to position [101, 0]
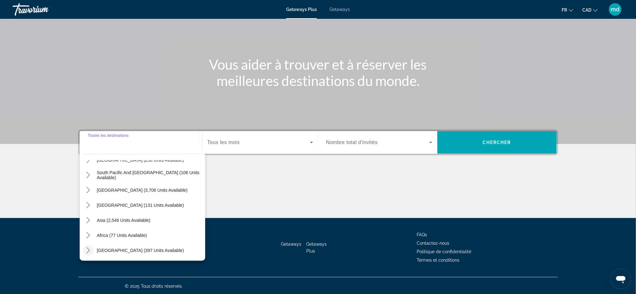
click at [92, 249] on mat-icon "Toggle Middle East (397 units available) submenu" at bounding box center [88, 250] width 11 height 11
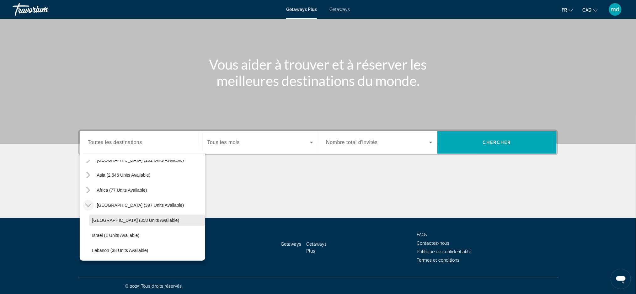
click at [115, 218] on span "Egypt (358 units available)" at bounding box center [135, 220] width 87 height 5
type input "**********"
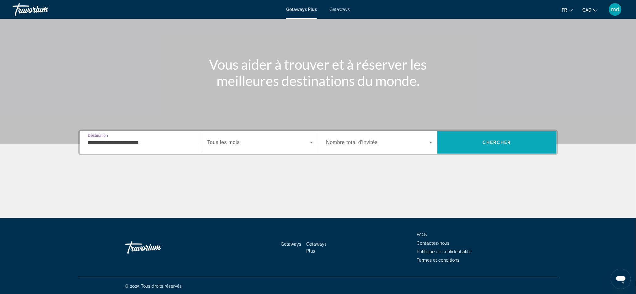
click at [459, 144] on span "Search" at bounding box center [496, 142] width 119 height 15
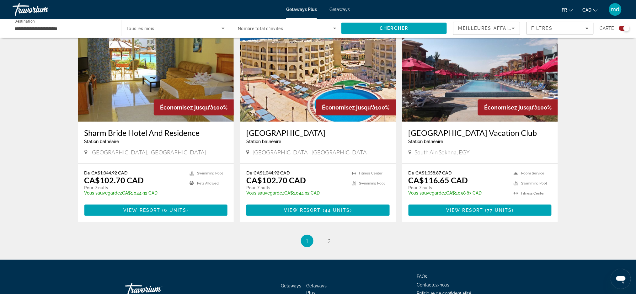
scroll to position [920, 0]
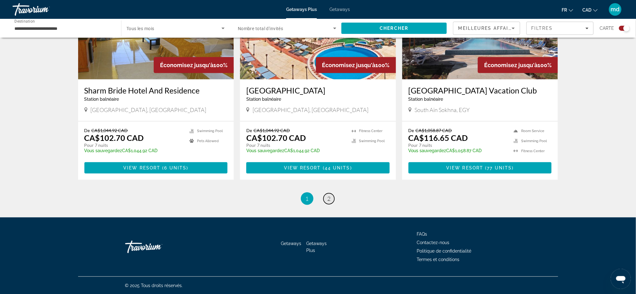
click at [330, 198] on span "2" at bounding box center [329, 198] width 3 height 7
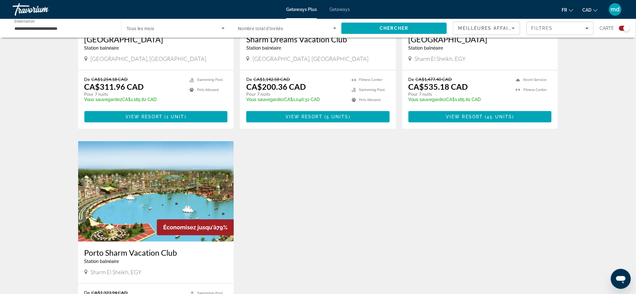
scroll to position [915, 0]
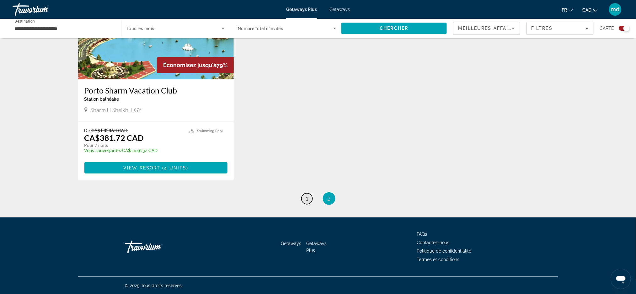
click at [305, 197] on link "page 1" at bounding box center [307, 198] width 11 height 11
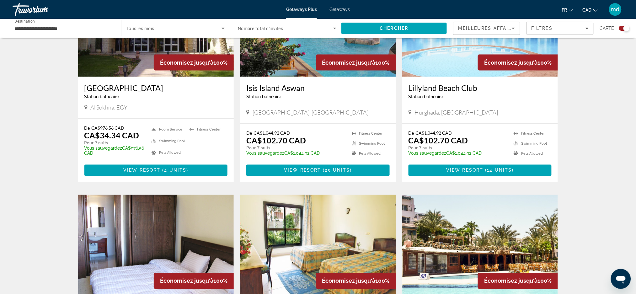
scroll to position [209, 0]
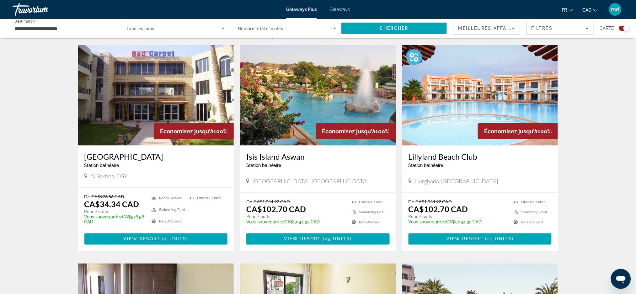
click at [300, 101] on img "Main content" at bounding box center [318, 95] width 156 height 100
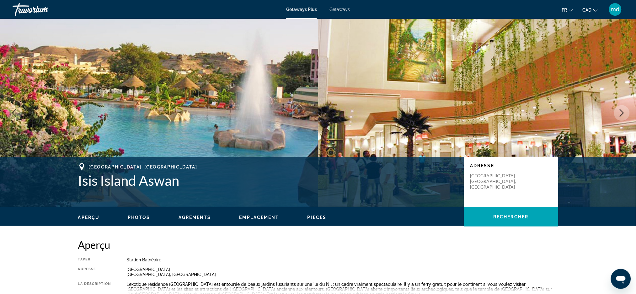
click at [621, 110] on icon "Next image" at bounding box center [622, 113] width 4 height 8
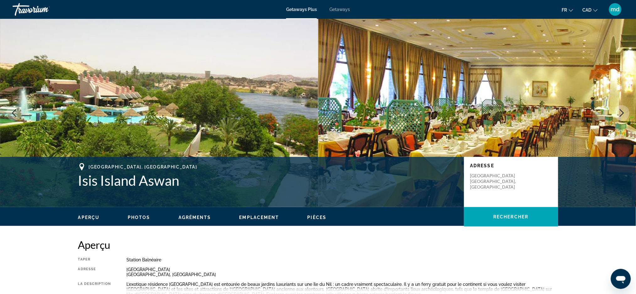
click at [621, 110] on icon "Next image" at bounding box center [622, 113] width 4 height 8
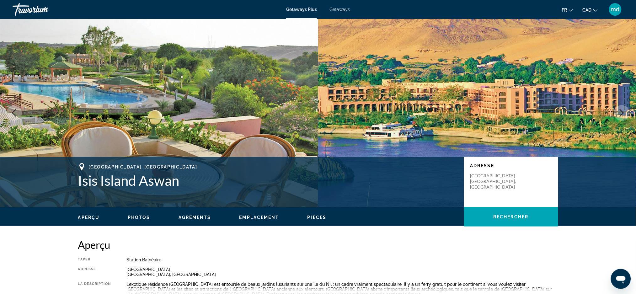
click at [621, 110] on icon "Next image" at bounding box center [622, 113] width 4 height 8
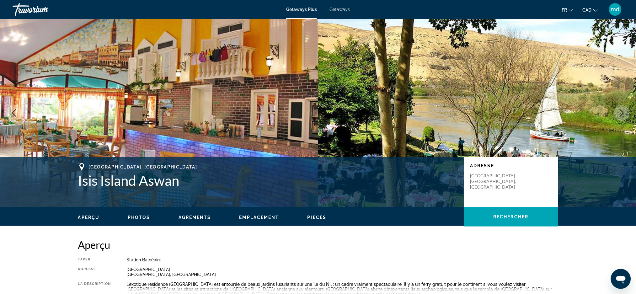
click at [621, 110] on icon "Next image" at bounding box center [622, 113] width 4 height 8
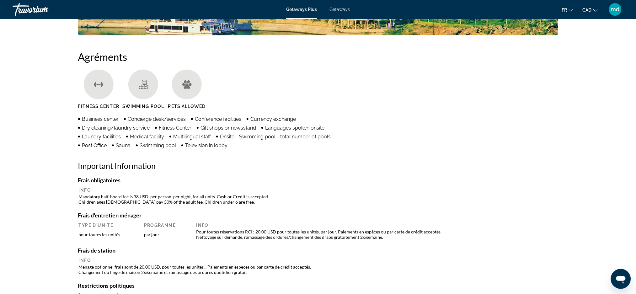
scroll to position [544, 0]
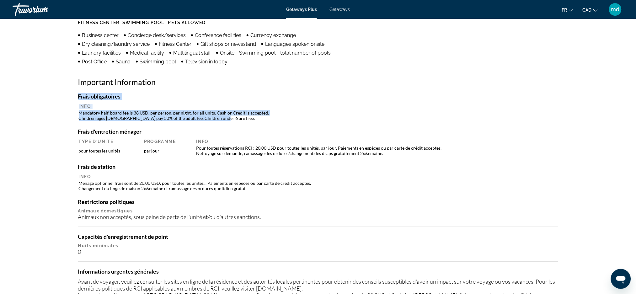
drag, startPoint x: 215, startPoint y: 117, endPoint x: 71, endPoint y: 110, distance: 143.6
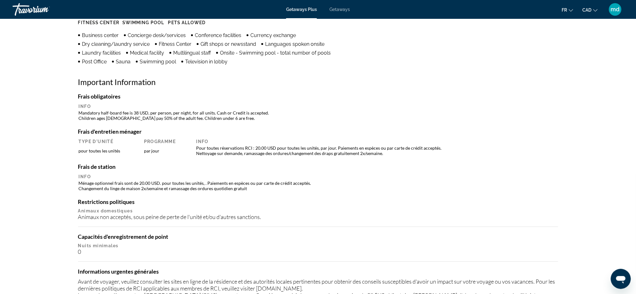
click at [289, 198] on h4 "Restrictions politiques" at bounding box center [318, 201] width 480 height 7
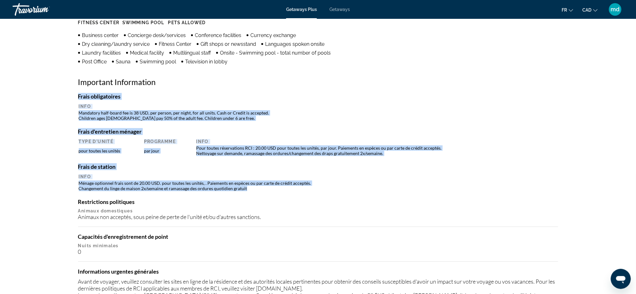
drag, startPoint x: 278, startPoint y: 185, endPoint x: 72, endPoint y: 104, distance: 221.5
copy div "Frais obligatoires Info Mandatory half-board fee is 38 USD, per person, per nig…"
click at [275, 100] on div "Frais obligatoires Info Mandatory half-board fee is 38 USD, per person, per nig…" at bounding box center [318, 107] width 480 height 29
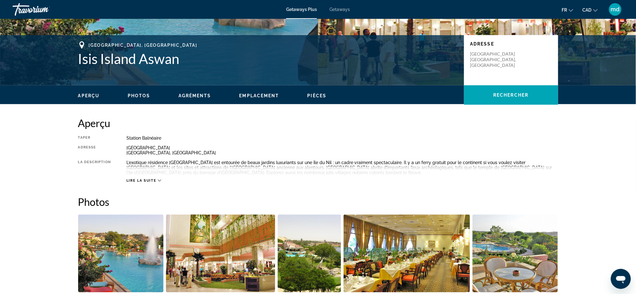
scroll to position [83, 0]
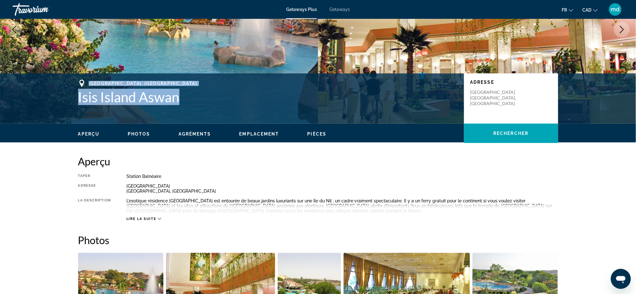
drag, startPoint x: 208, startPoint y: 102, endPoint x: 67, endPoint y: 81, distance: 142.6
click at [67, 81] on div "Aswan, Egypt Isis Island Aswan Adresse Isis Island Aswan, Egypt" at bounding box center [318, 99] width 505 height 38
copy div "Aswan, Egypt Isis Island Aswan"
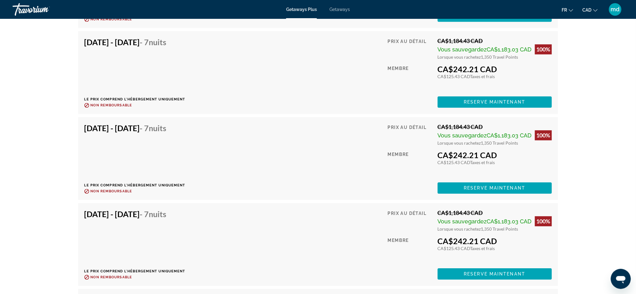
scroll to position [1506, 0]
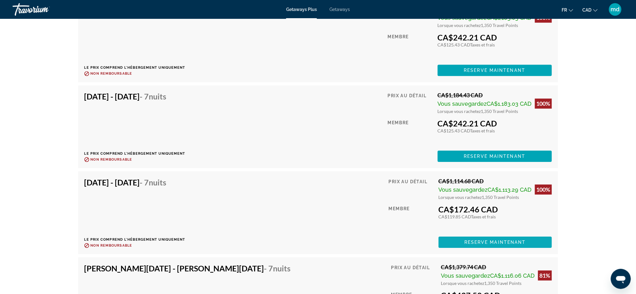
click at [460, 238] on span "Main content" at bounding box center [495, 242] width 113 height 15
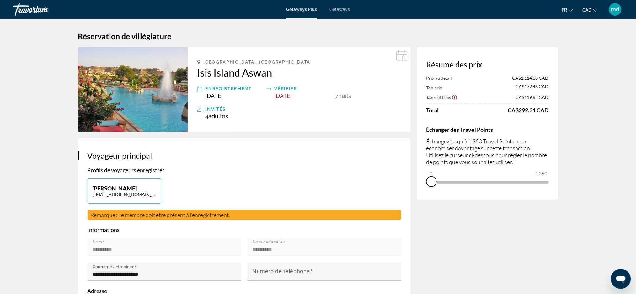
drag, startPoint x: 546, startPoint y: 190, endPoint x: 420, endPoint y: 195, distance: 125.9
click at [420, 195] on div "Résumé des prix Prix au détail CA$1,114.68 CAD Ton prix CA$172.46 CAD Taxes et …" at bounding box center [487, 123] width 141 height 153
drag, startPoint x: 432, startPoint y: 175, endPoint x: 570, endPoint y: 180, distance: 138.5
drag, startPoint x: 545, startPoint y: 190, endPoint x: 414, endPoint y: 189, distance: 131.8
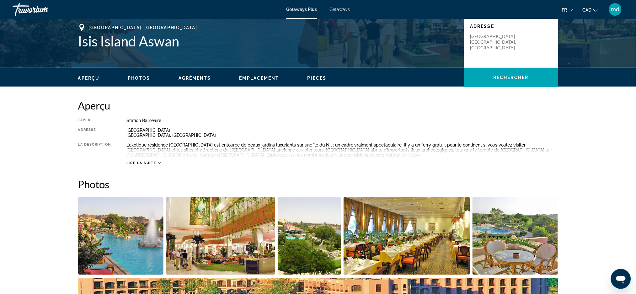
scroll to position [251, 0]
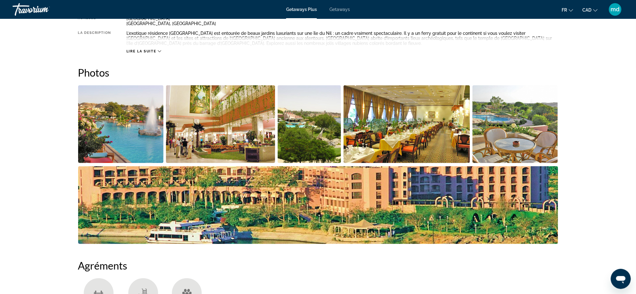
click at [143, 126] on img "Open full-screen image slider" at bounding box center [121, 124] width 86 height 78
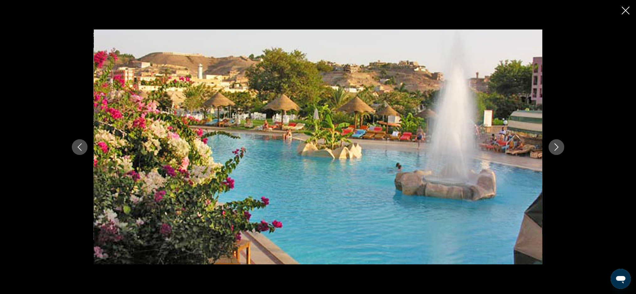
click at [563, 147] on button "Next image" at bounding box center [557, 147] width 16 height 16
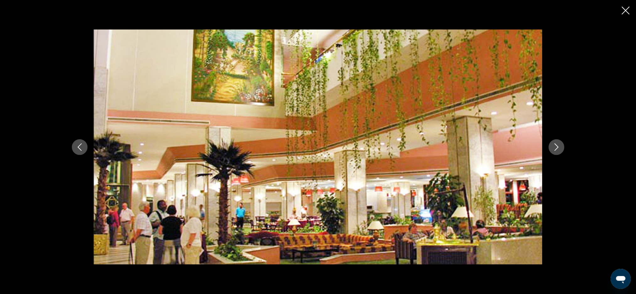
click at [559, 147] on icon "Next image" at bounding box center [557, 147] width 8 height 8
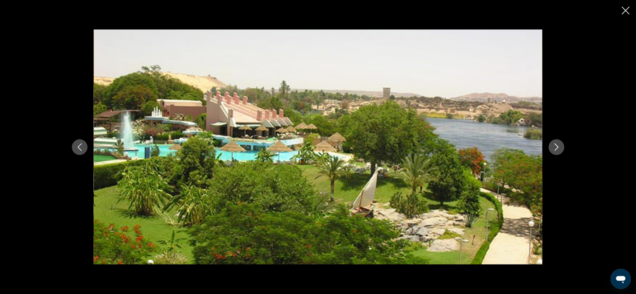
click at [558, 147] on icon "Next image" at bounding box center [557, 147] width 4 height 8
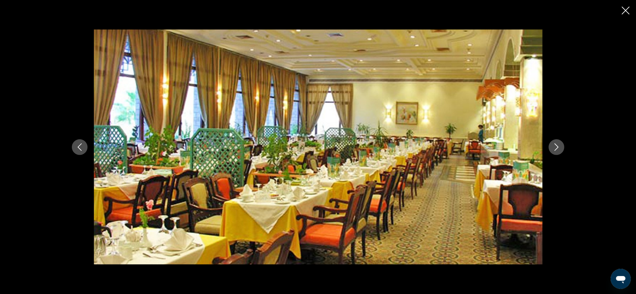
click at [558, 147] on icon "Next image" at bounding box center [557, 147] width 4 height 8
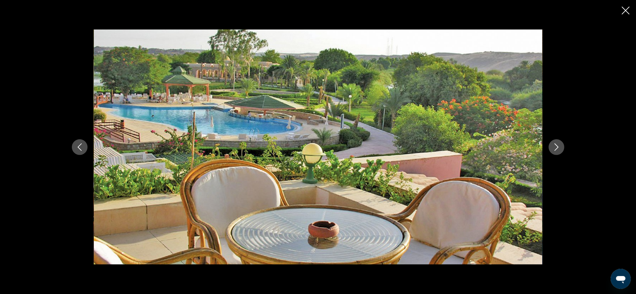
click at [560, 142] on button "Next image" at bounding box center [557, 147] width 16 height 16
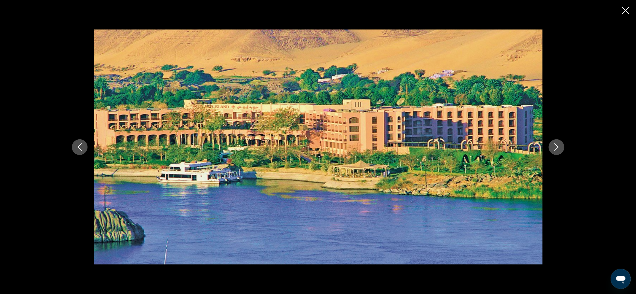
click at [555, 148] on icon "Next image" at bounding box center [557, 147] width 8 height 8
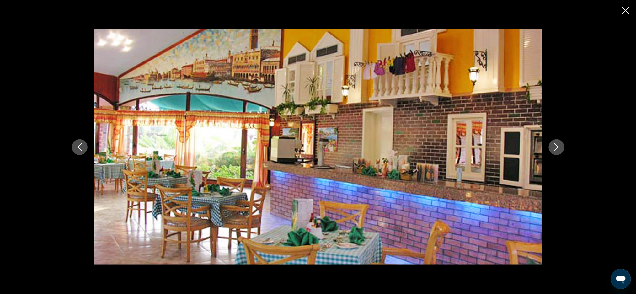
click at [555, 148] on icon "Next image" at bounding box center [557, 147] width 8 height 8
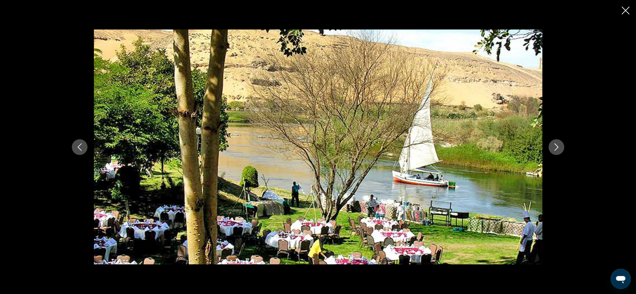
click at [555, 148] on icon "Next image" at bounding box center [557, 147] width 8 height 8
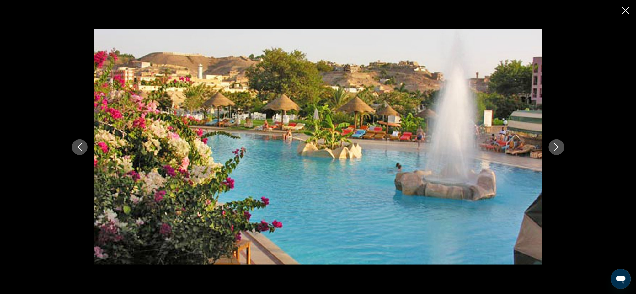
click at [555, 148] on icon "Next image" at bounding box center [557, 147] width 8 height 8
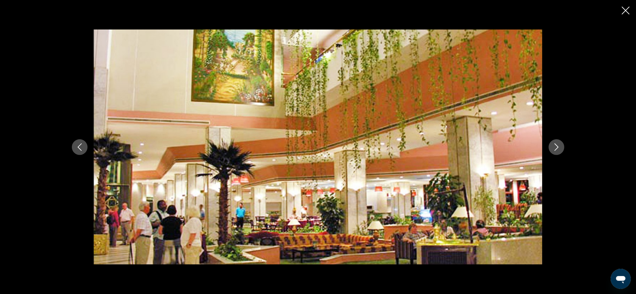
click at [628, 11] on icon "Close slideshow" at bounding box center [626, 11] width 8 height 8
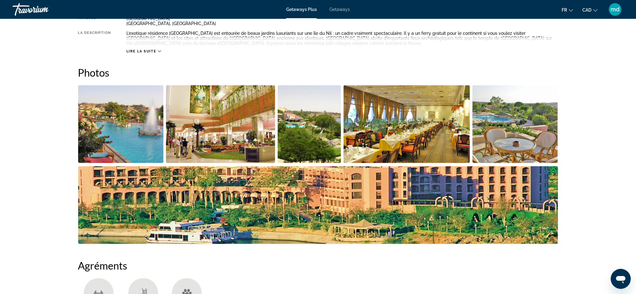
scroll to position [0, 0]
